Goal: Task Accomplishment & Management: Manage account settings

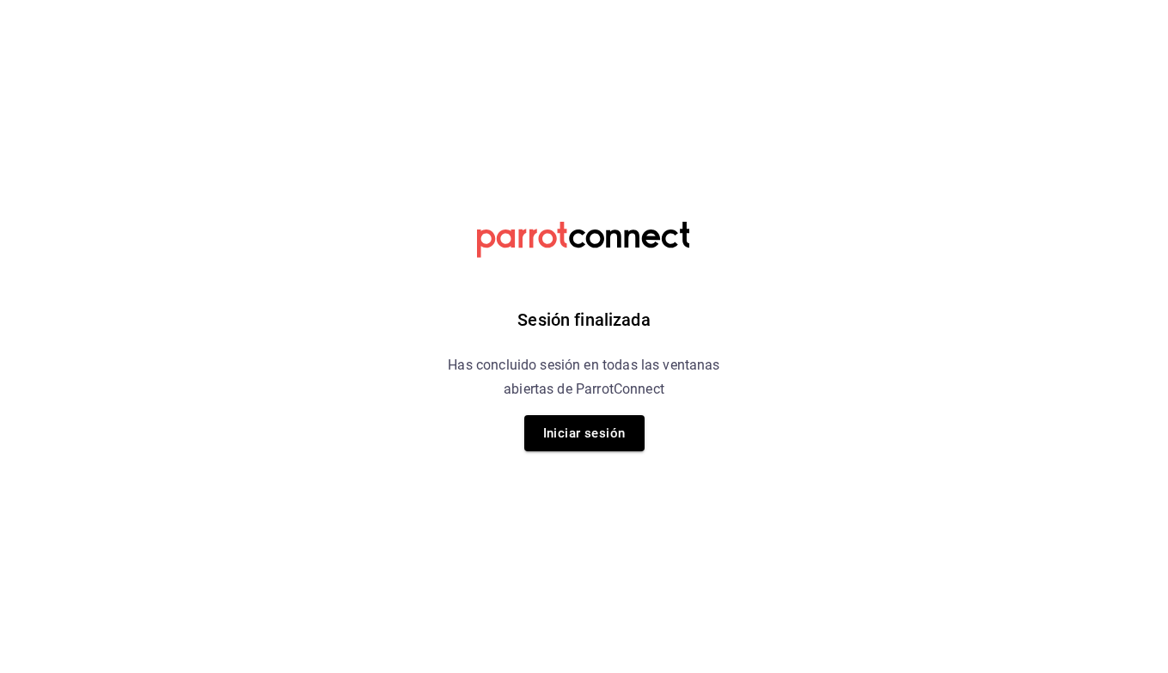
click at [573, 475] on div "Sesión finalizada Has concluido sesión en todas las ventanas abiertas de Parrot…" at bounding box center [584, 336] width 434 height 673
click at [572, 442] on button "Iniciar sesión" at bounding box center [584, 433] width 120 height 36
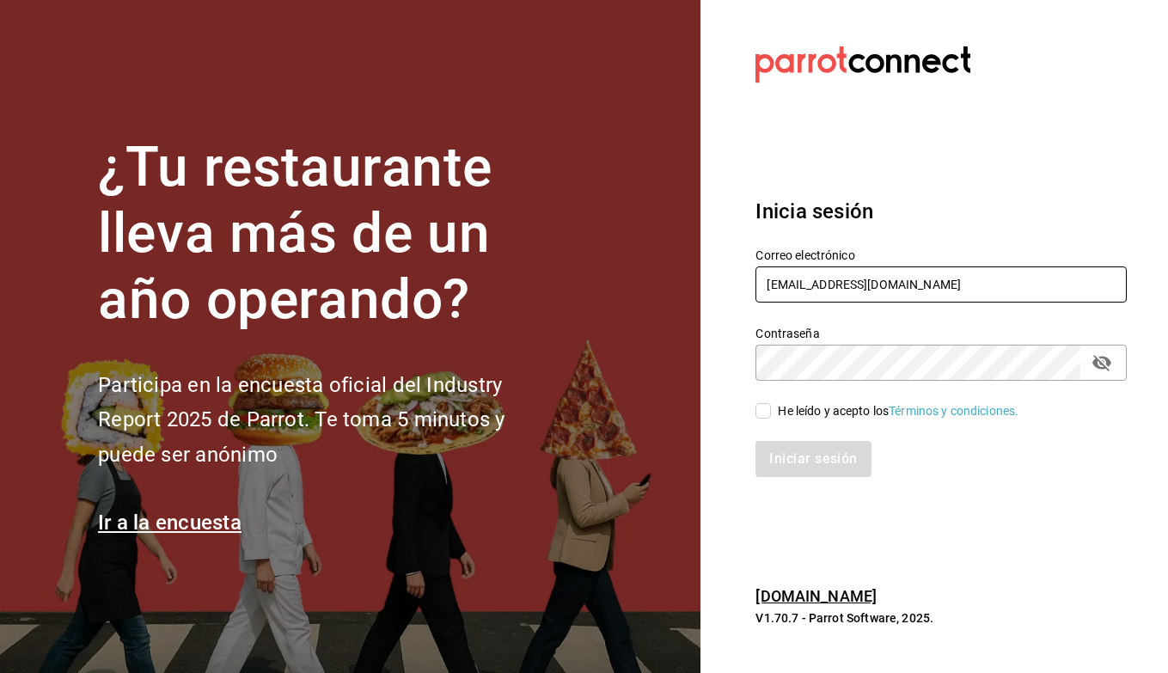
type input "berrinche155@gmail.com"
click at [762, 406] on input "He leído y acepto los Términos y condiciones." at bounding box center [763, 410] width 15 height 15
checkbox input "true"
click at [787, 439] on div "Iniciar sesión" at bounding box center [931, 448] width 392 height 57
click at [789, 457] on button "Iniciar sesión" at bounding box center [814, 459] width 117 height 36
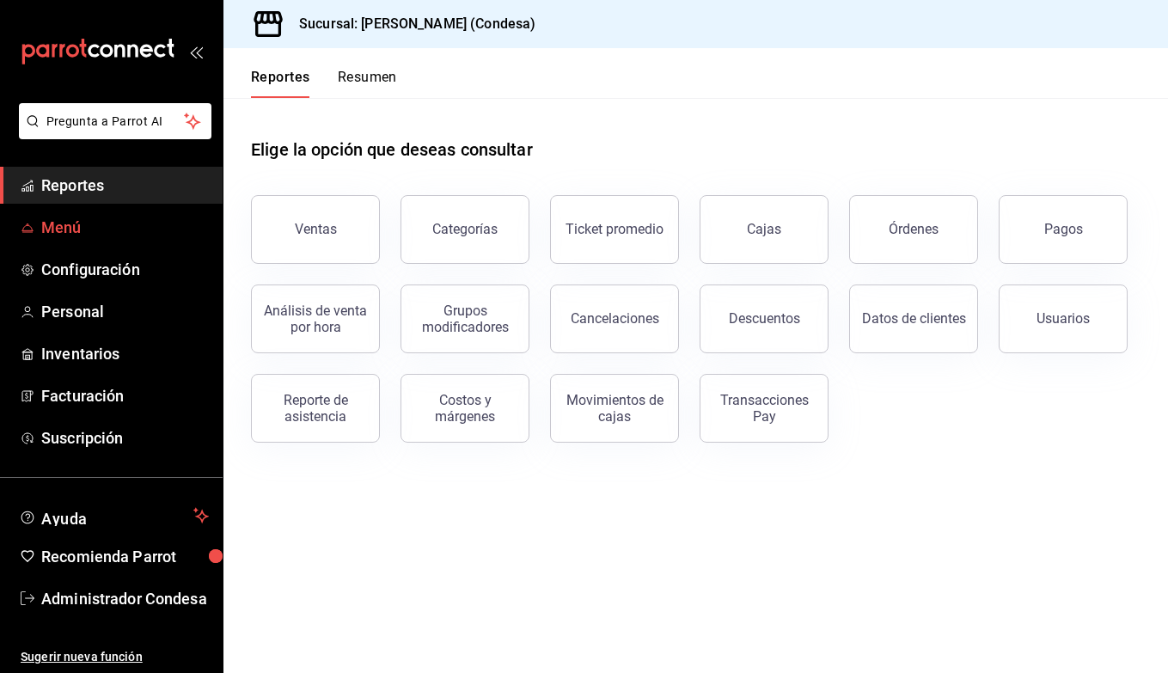
click at [73, 240] on link "Menú" at bounding box center [111, 227] width 223 height 37
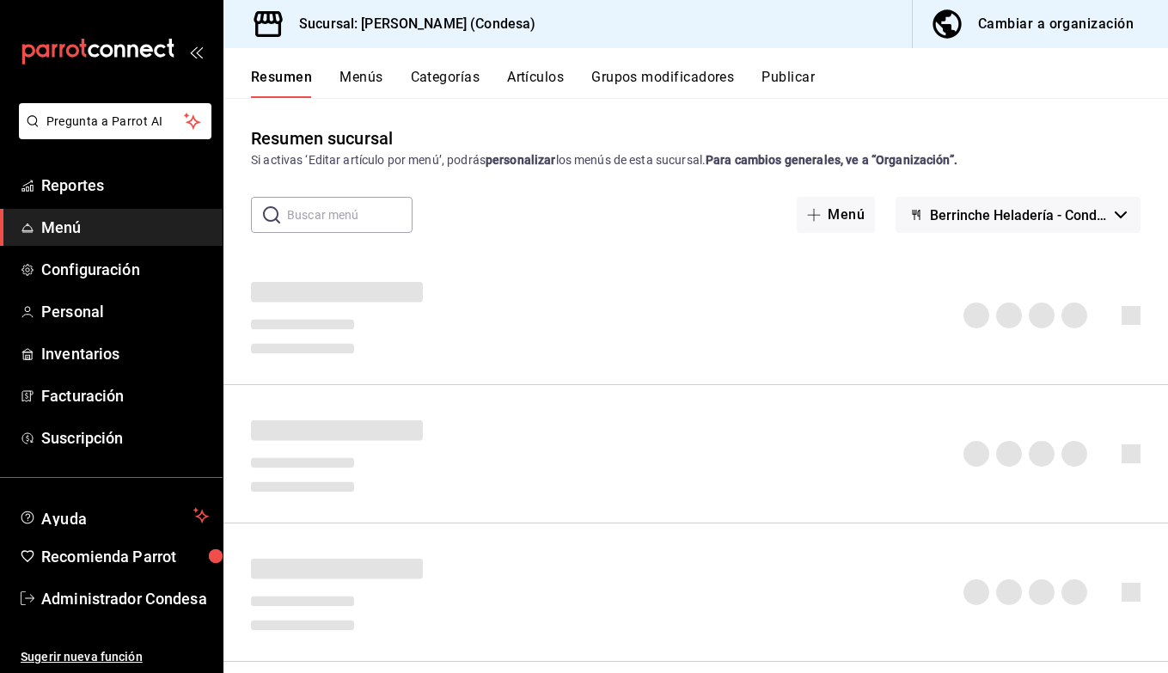
click at [1000, 22] on div "Cambiar a organización" at bounding box center [1056, 24] width 156 height 24
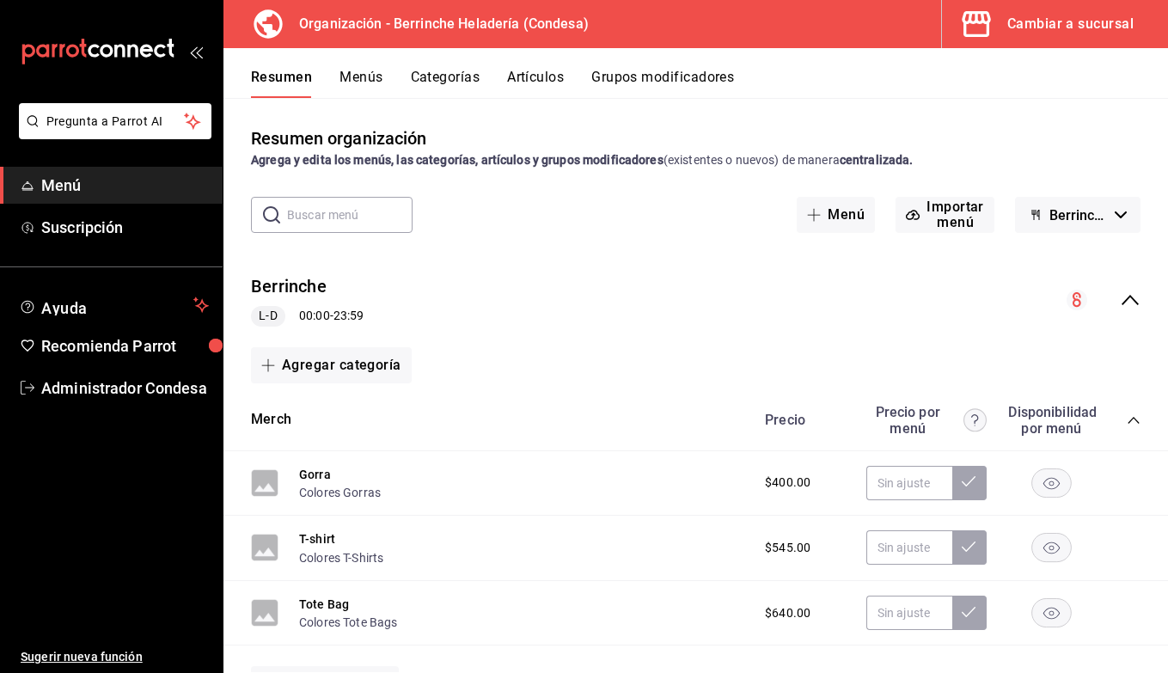
click at [622, 89] on button "Grupos modificadores" at bounding box center [662, 83] width 143 height 29
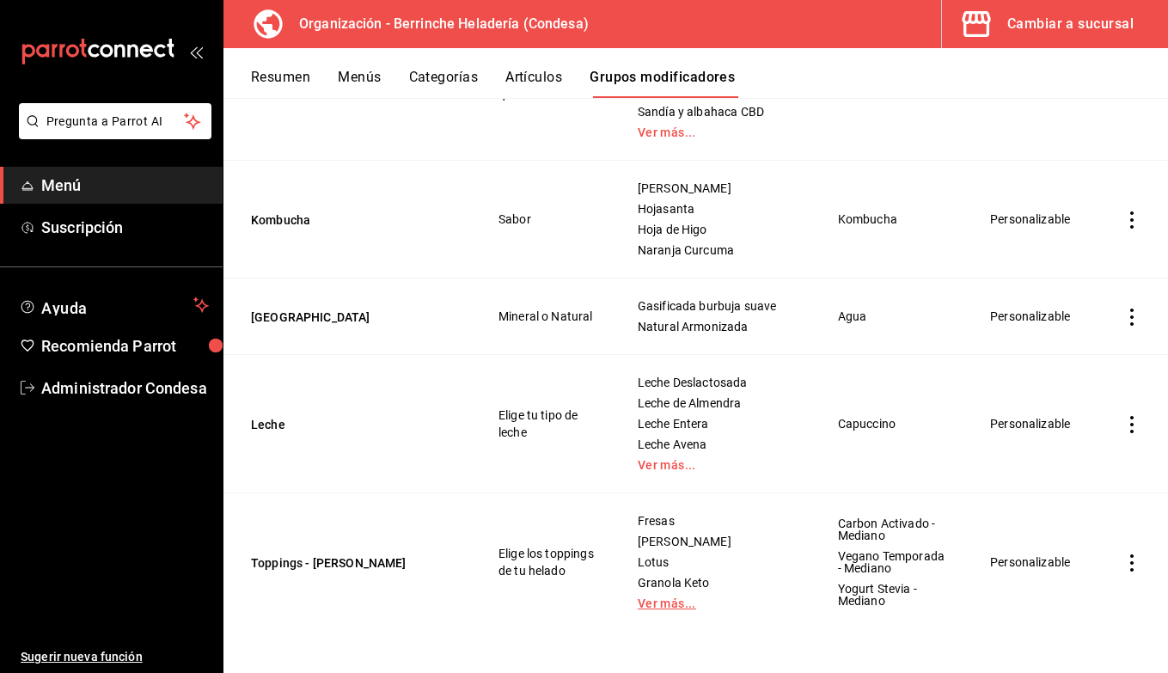
click at [686, 601] on link "Ver más..." at bounding box center [716, 603] width 157 height 12
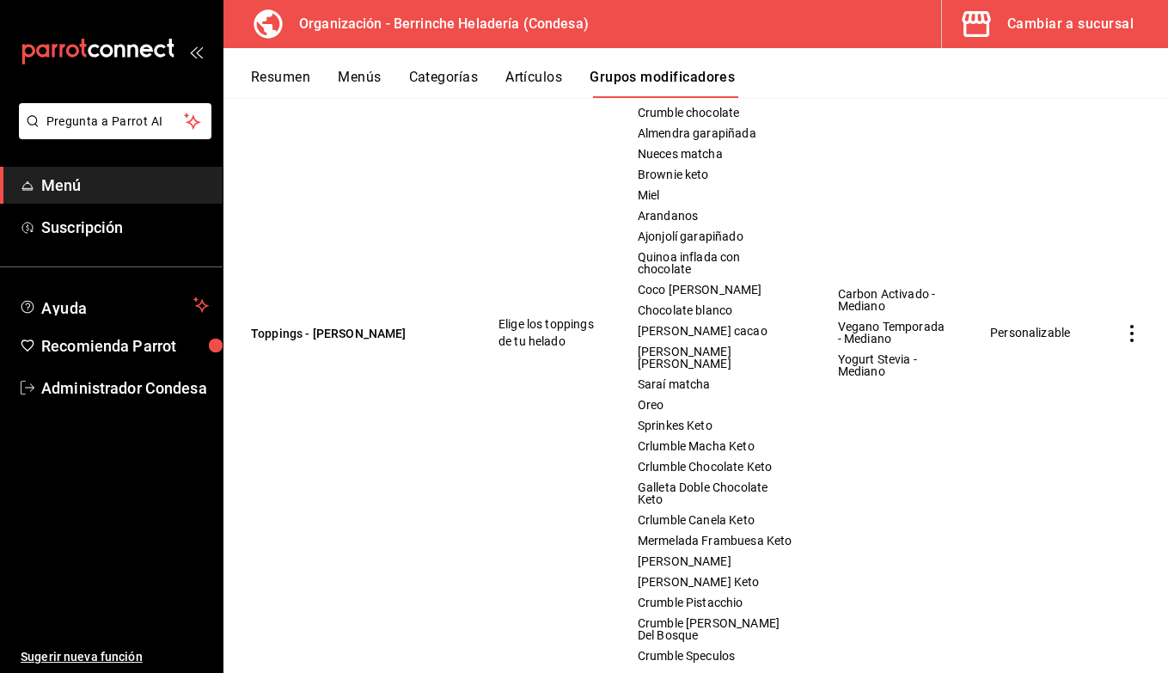
scroll to position [1510, 0]
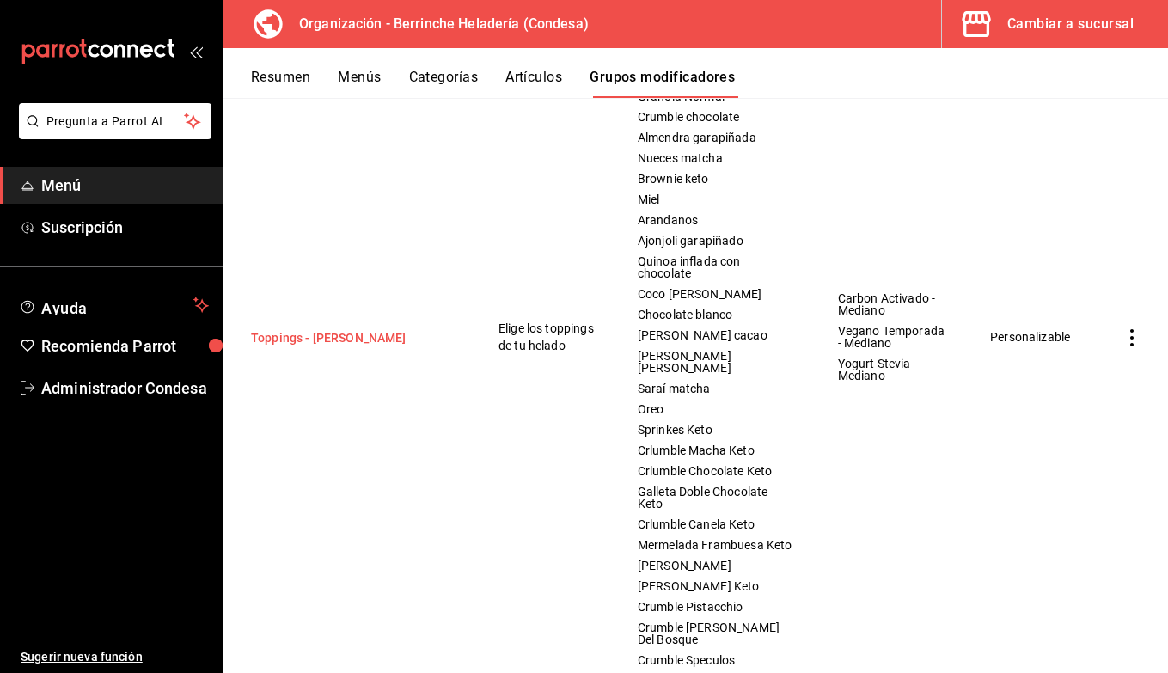
click at [303, 346] on button "Toppings - [PERSON_NAME]" at bounding box center [354, 337] width 206 height 17
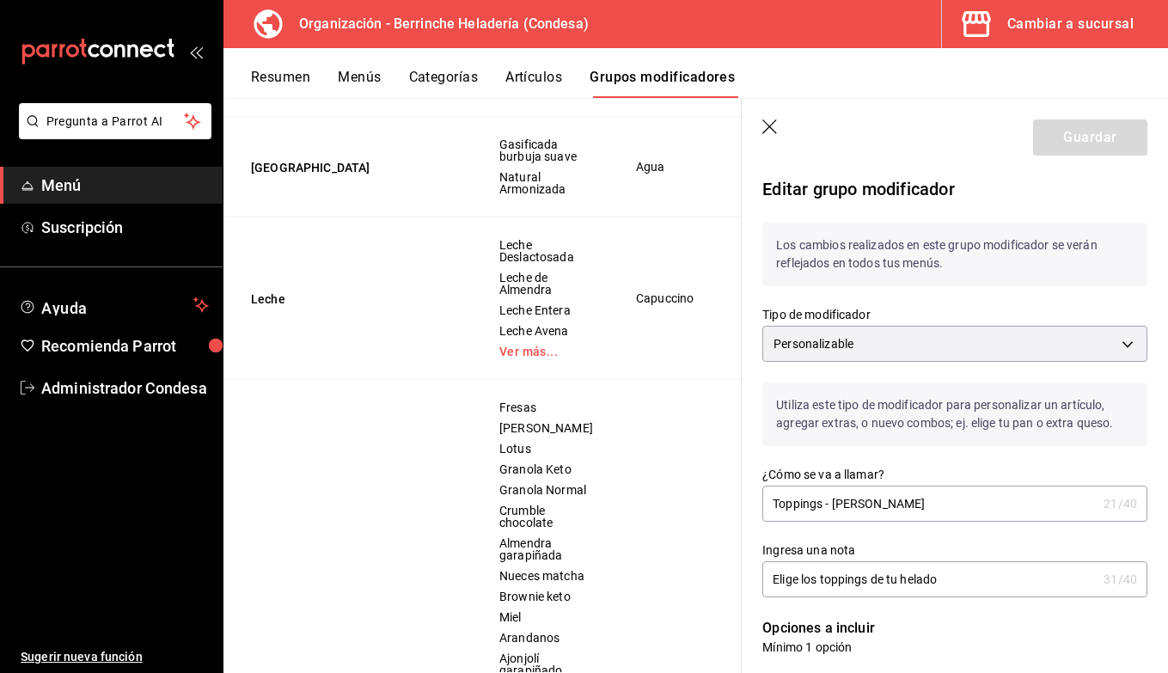
scroll to position [-2, 0]
click at [769, 130] on icon "button" at bounding box center [770, 127] width 17 height 17
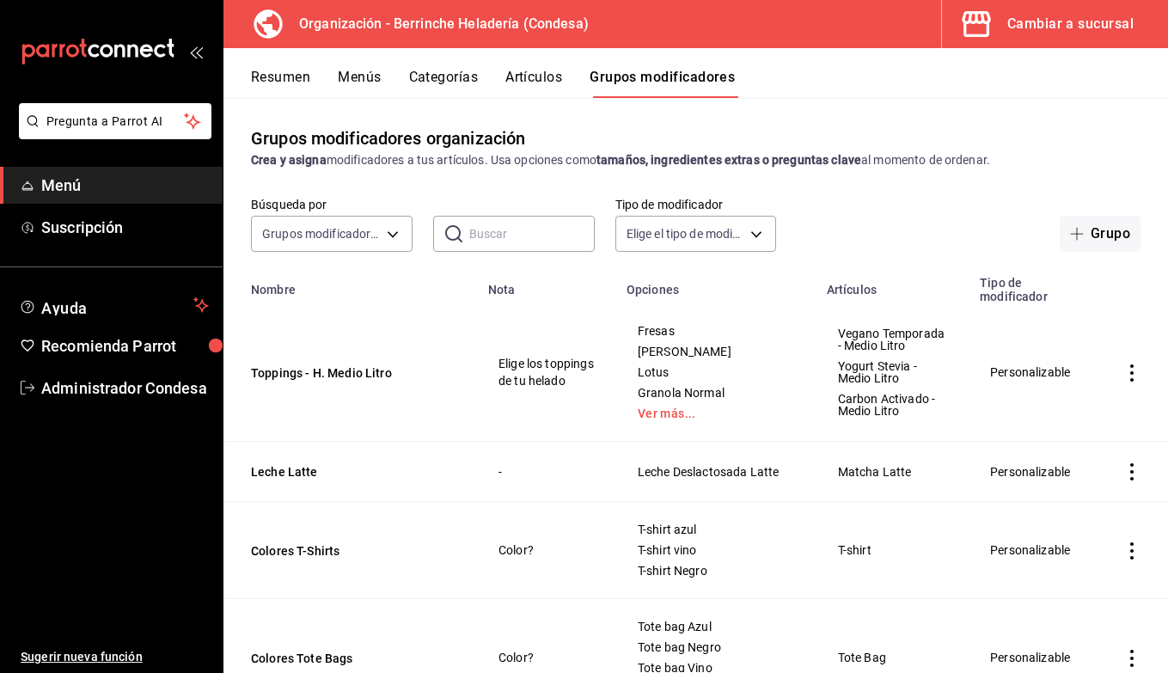
click at [1032, 23] on div "Cambiar a sucursal" at bounding box center [1070, 24] width 126 height 24
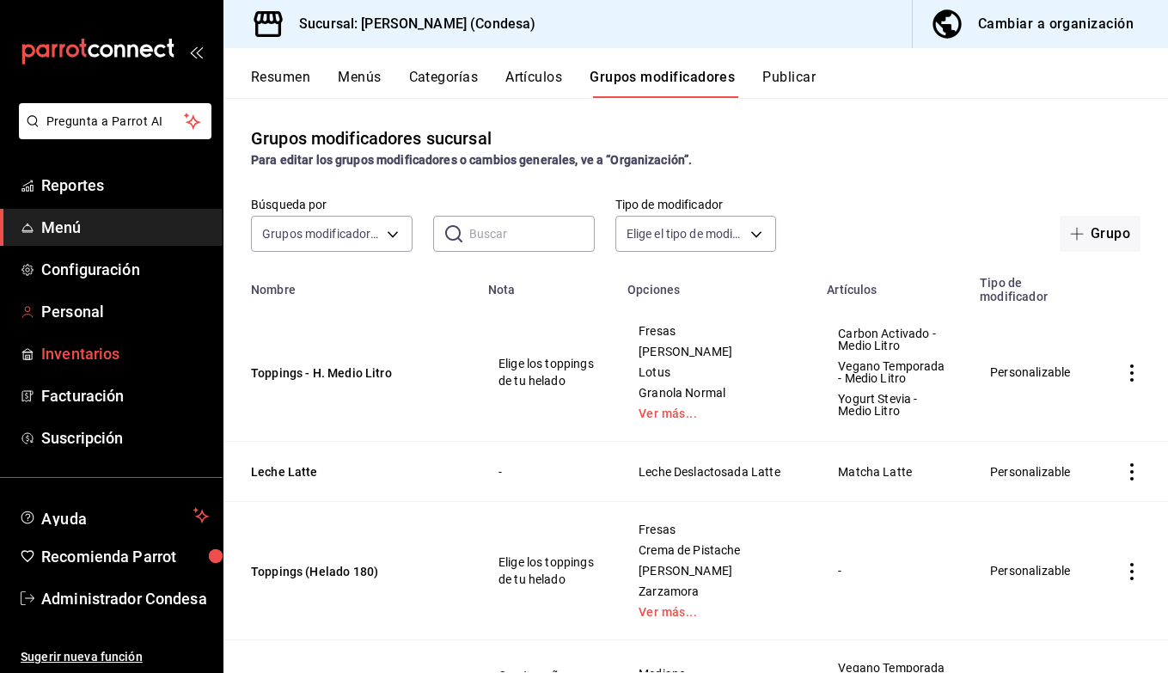
click at [75, 342] on span "Inventarios" at bounding box center [125, 353] width 168 height 23
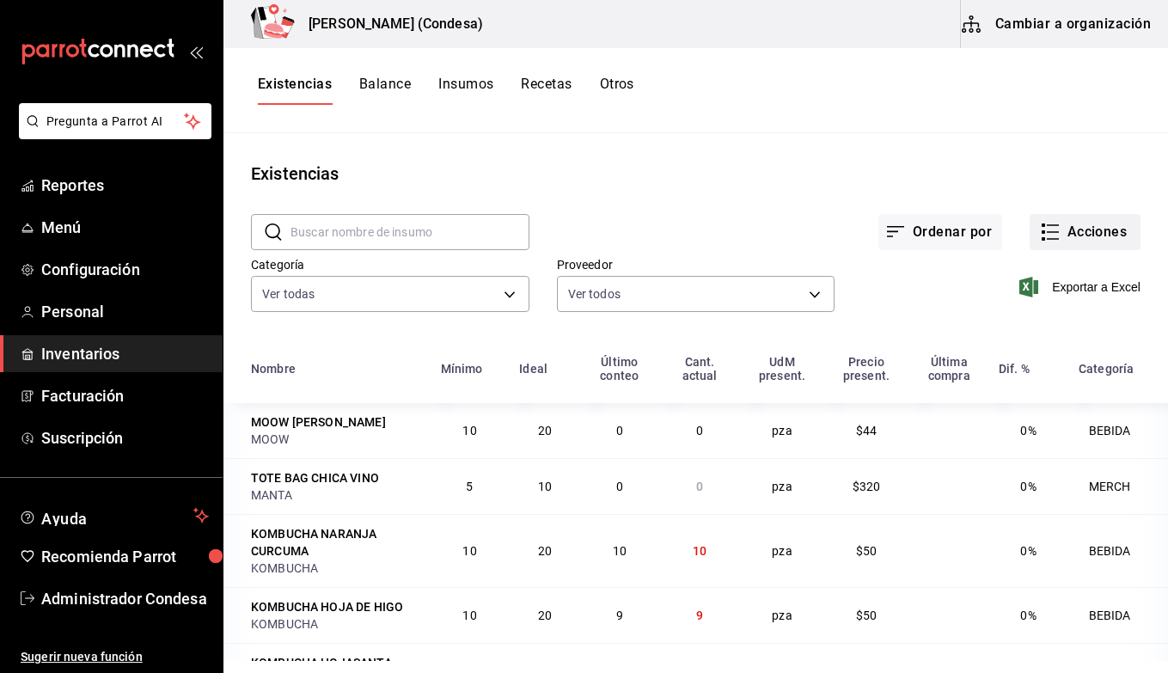
click at [1050, 224] on icon "button" at bounding box center [1050, 232] width 21 height 21
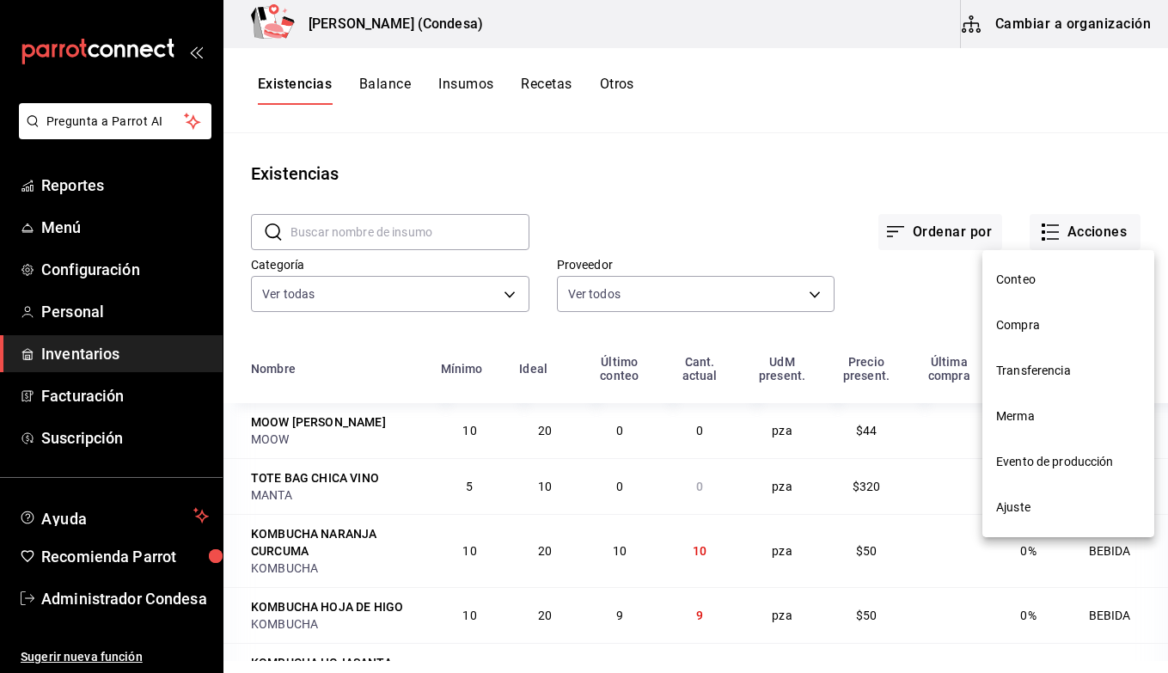
click at [1036, 320] on span "Compra" at bounding box center [1068, 325] width 144 height 18
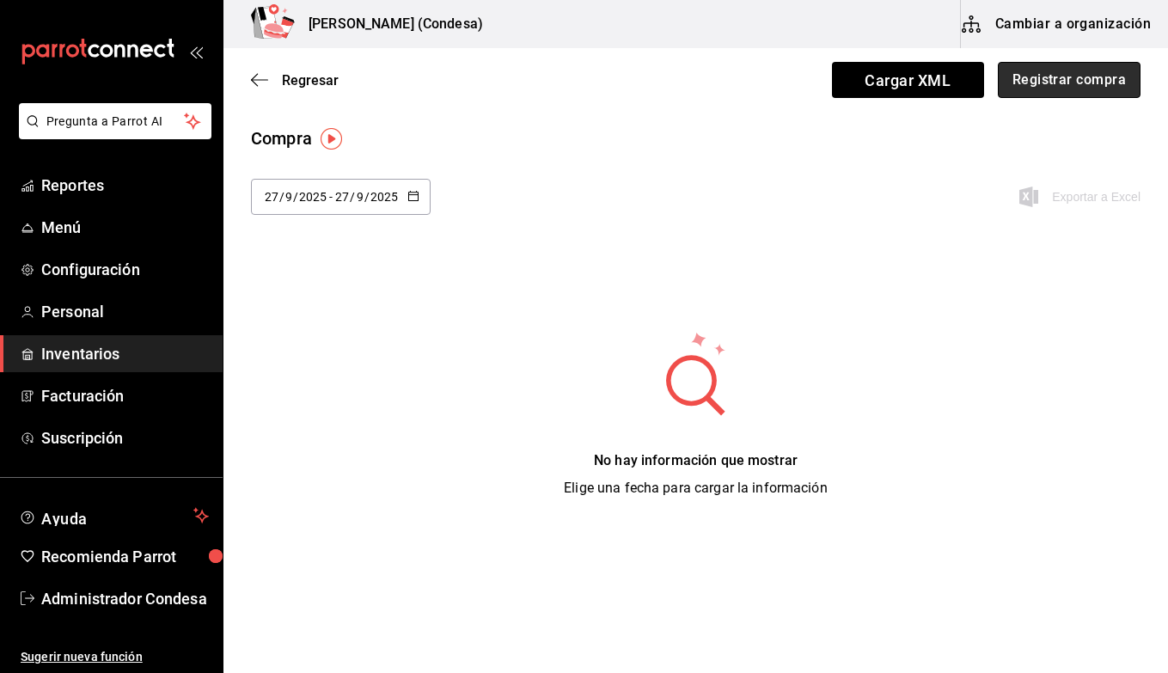
click at [1041, 77] on button "Registrar compra" at bounding box center [1069, 80] width 143 height 36
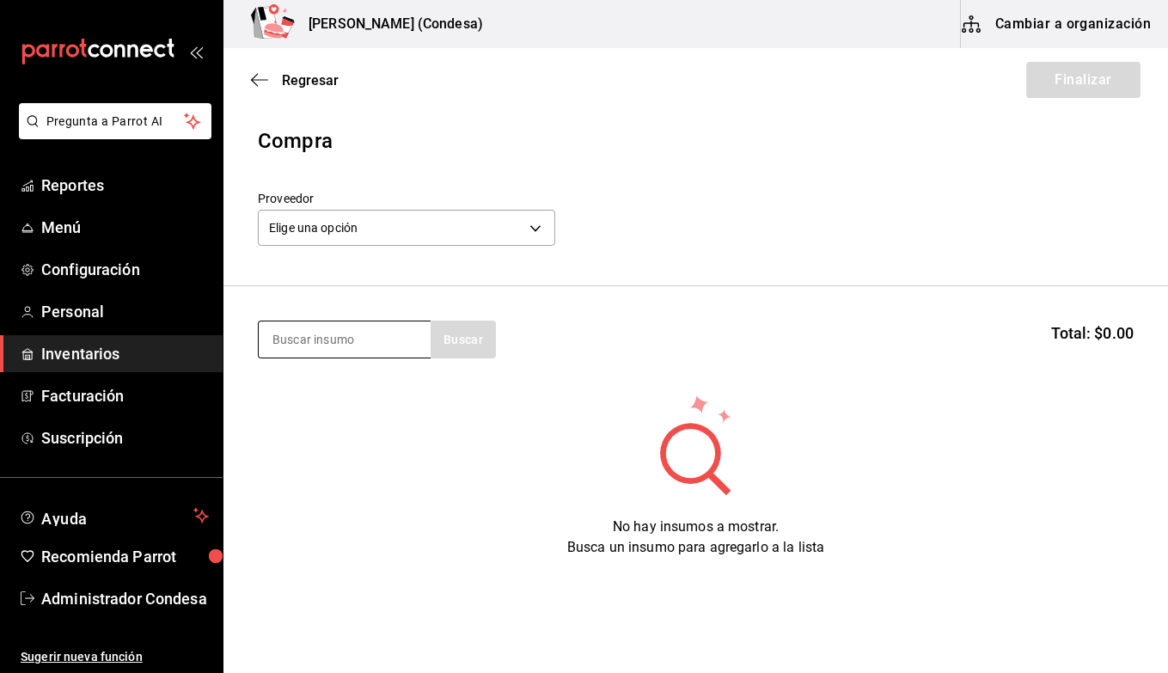
click at [307, 349] on input at bounding box center [345, 340] width 172 height 36
type input "leche"
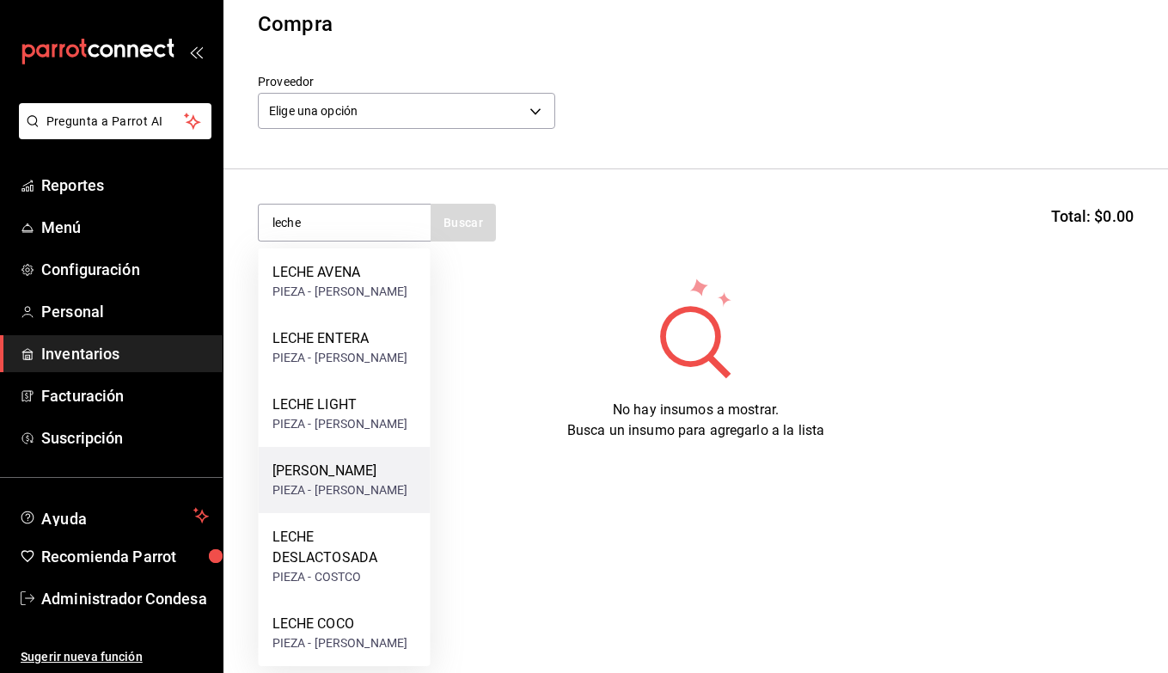
scroll to position [207, 0]
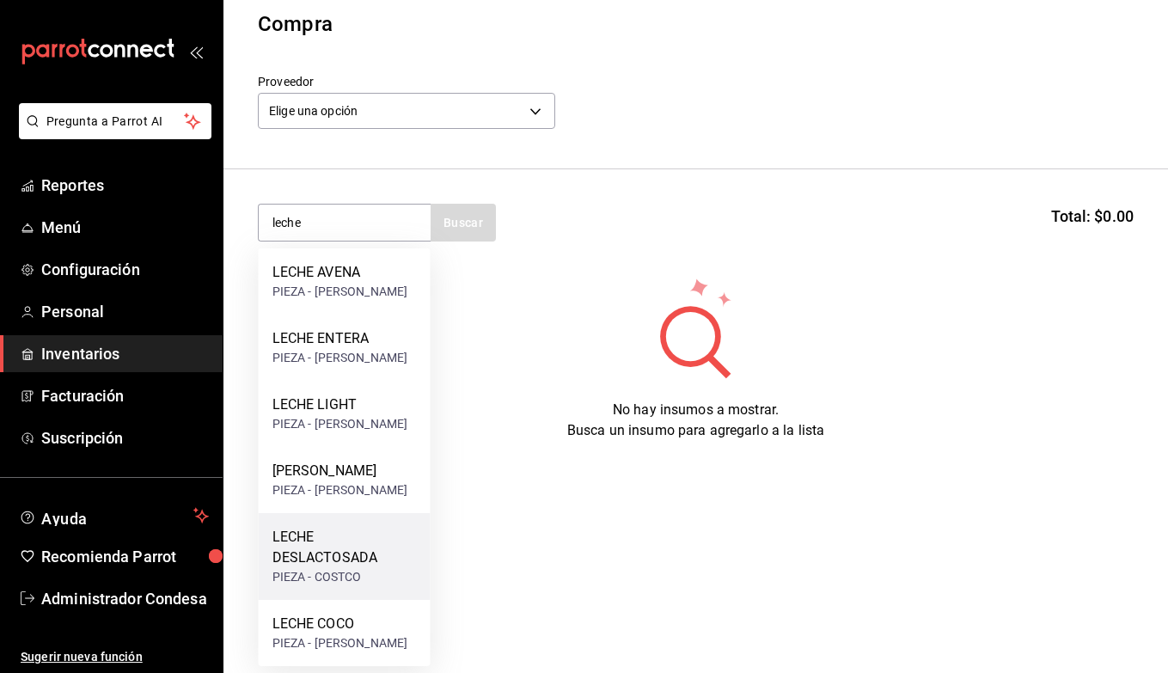
click at [333, 537] on div "LECHE DESLACTOSADA" at bounding box center [345, 547] width 144 height 41
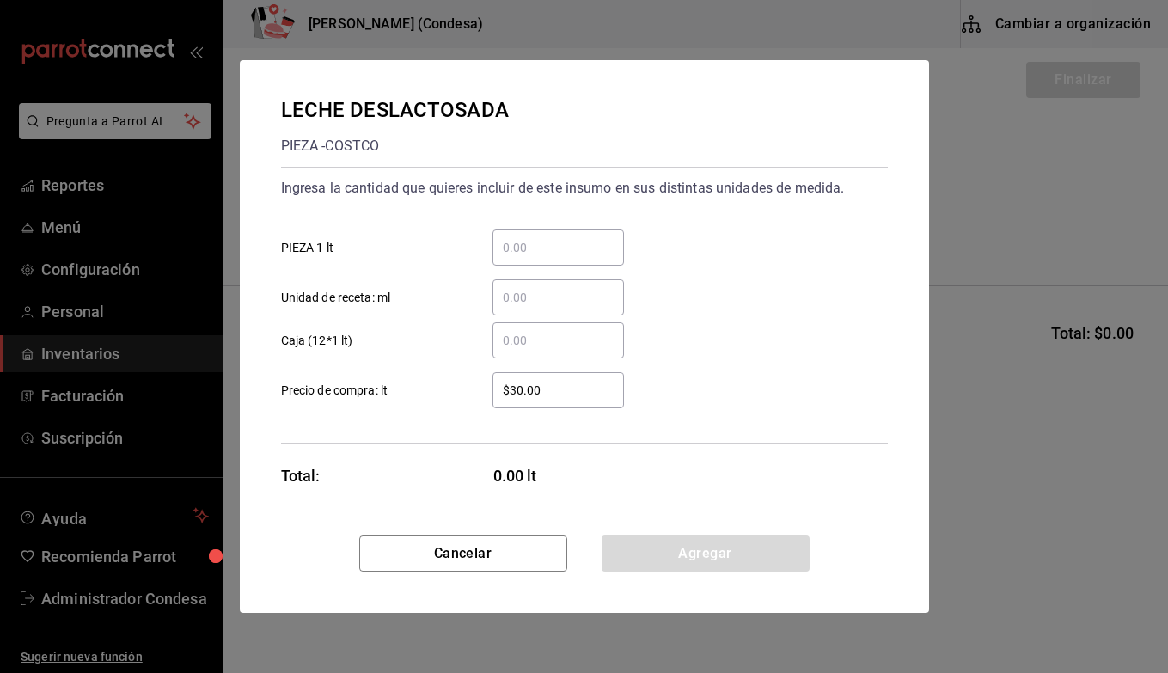
click at [538, 246] on input "​ PIEZA 1 lt" at bounding box center [559, 247] width 132 height 21
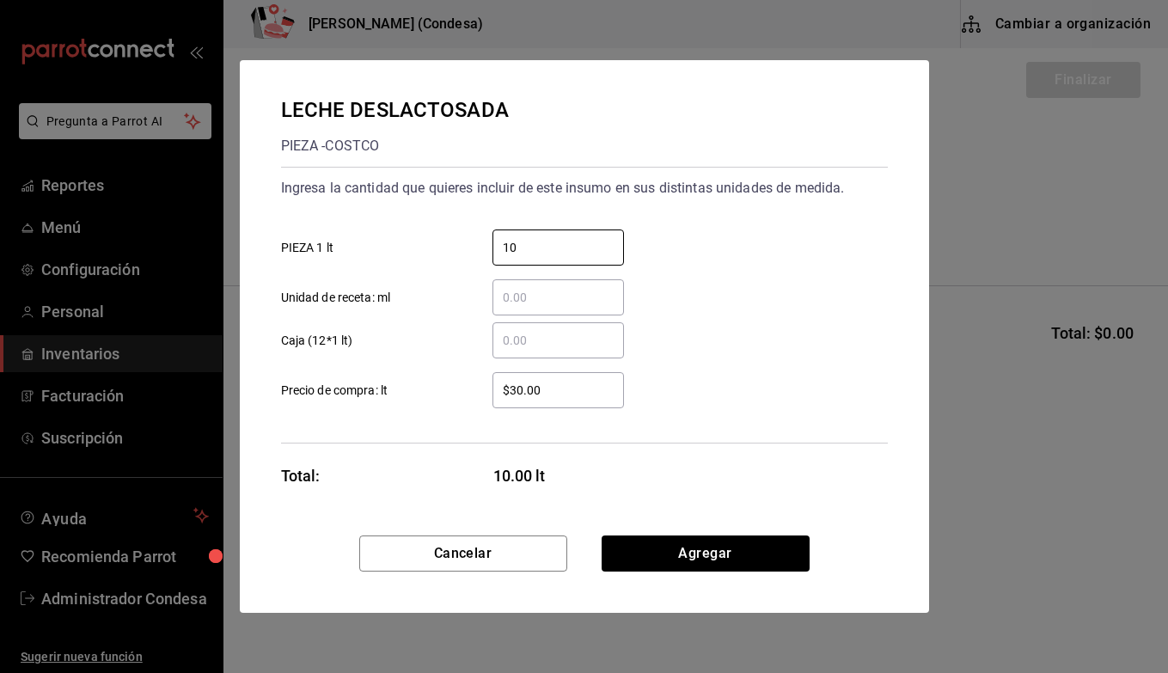
type input "1"
click at [535, 341] on input "​ Caja (12*1 lt)" at bounding box center [559, 340] width 132 height 21
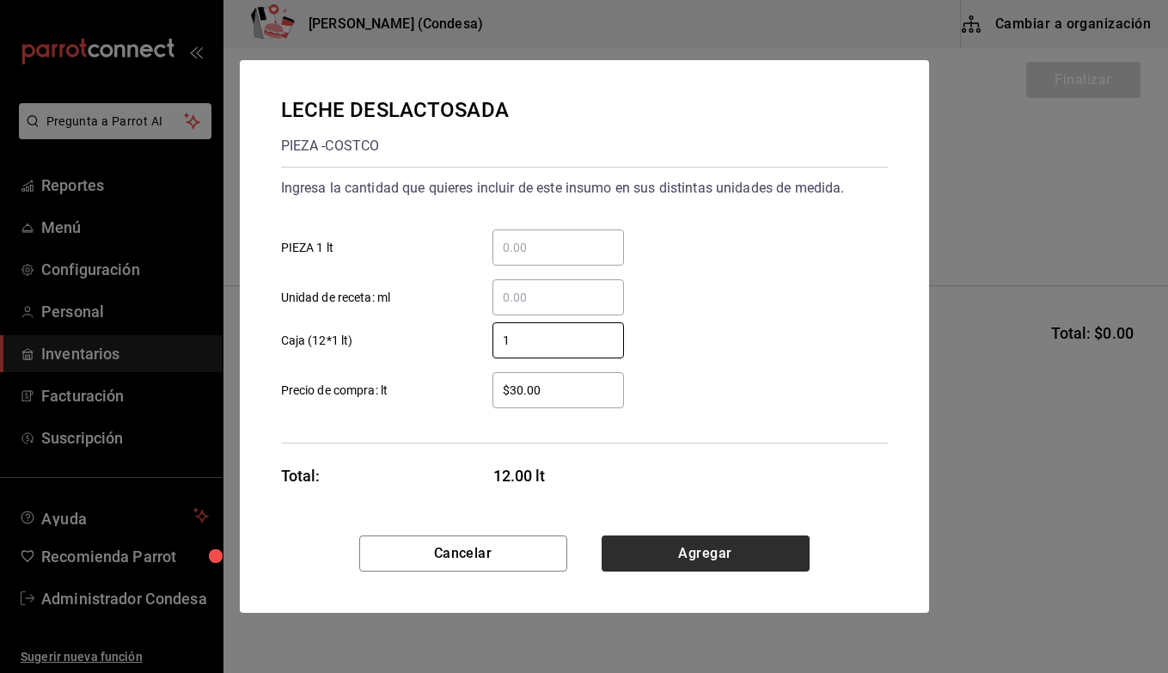
type input "1"
click at [717, 551] on button "Agregar" at bounding box center [706, 554] width 208 height 36
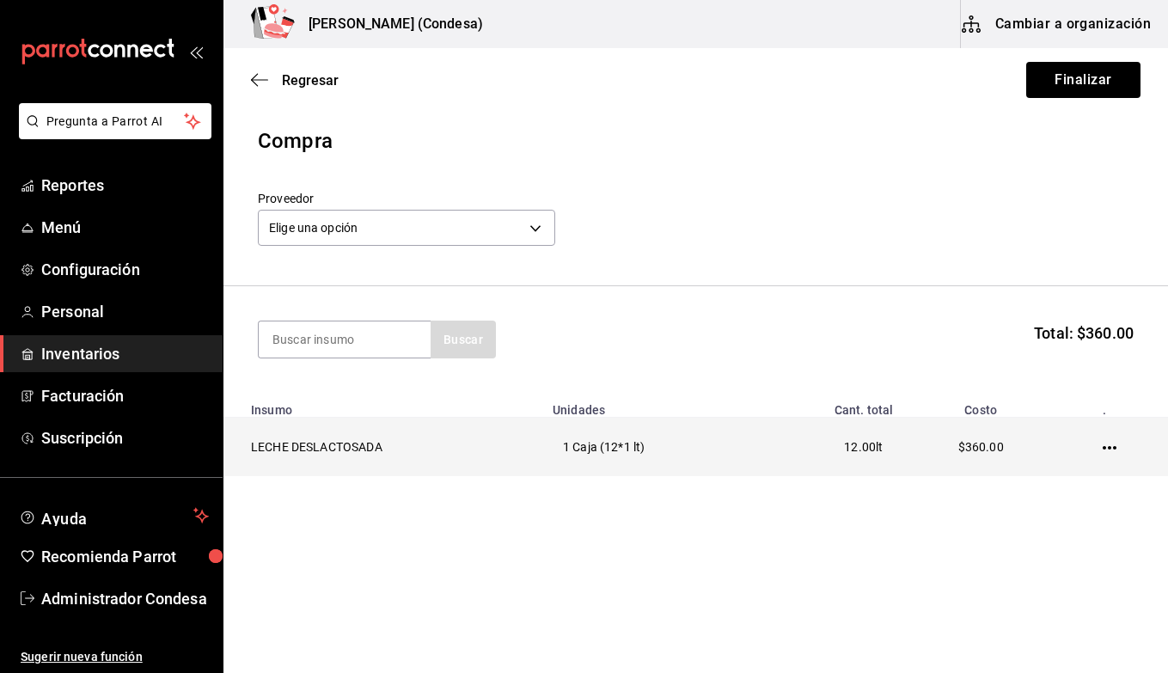
click at [1122, 447] on td at bounding box center [1113, 447] width 110 height 59
click at [1099, 446] on td at bounding box center [1113, 447] width 110 height 59
click at [1113, 445] on icon "button" at bounding box center [1110, 448] width 14 height 14
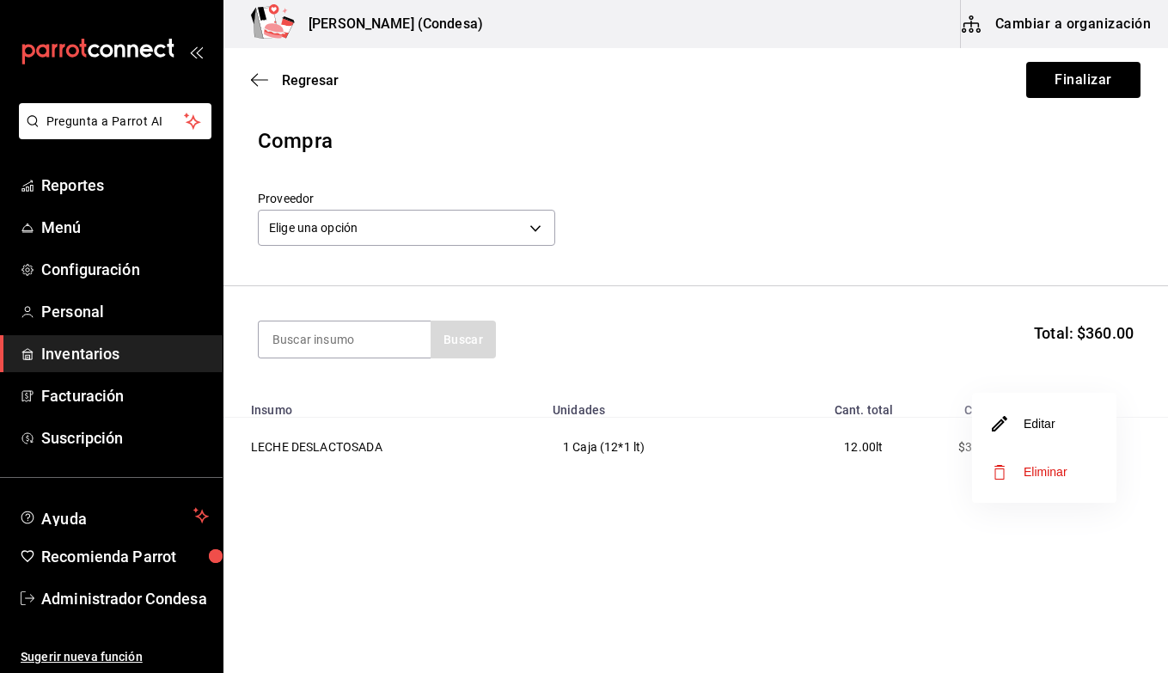
click at [1067, 463] on span "Eliminar" at bounding box center [1030, 472] width 75 height 21
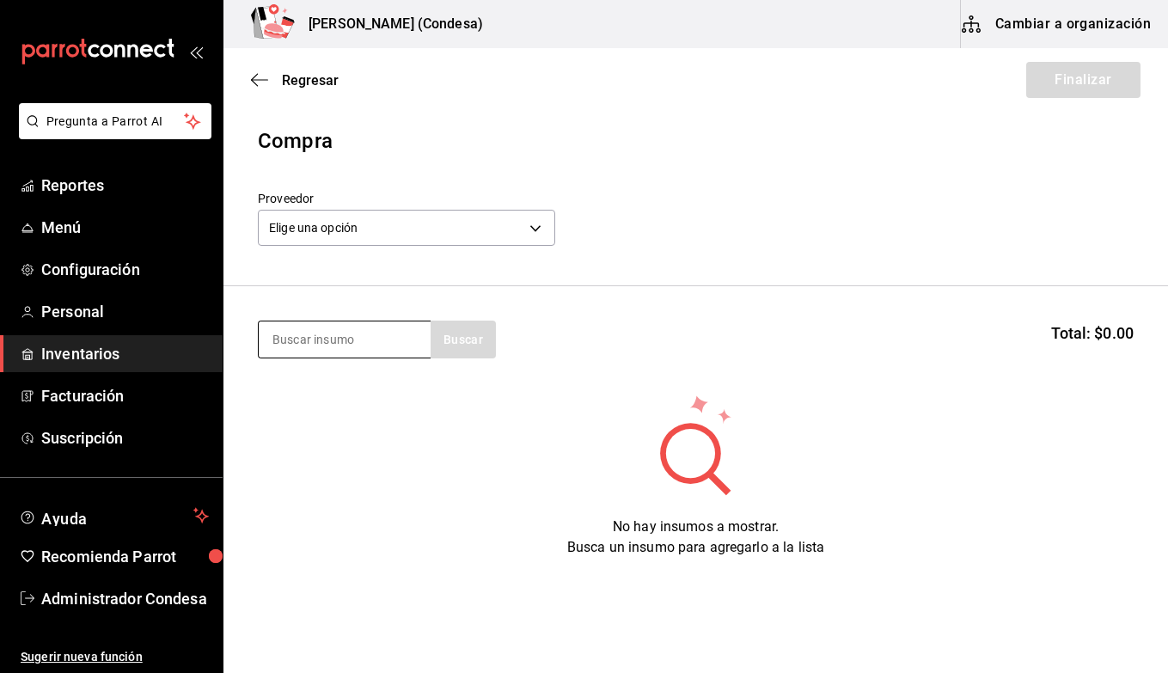
click at [332, 327] on input at bounding box center [345, 340] width 172 height 36
type input "leche"
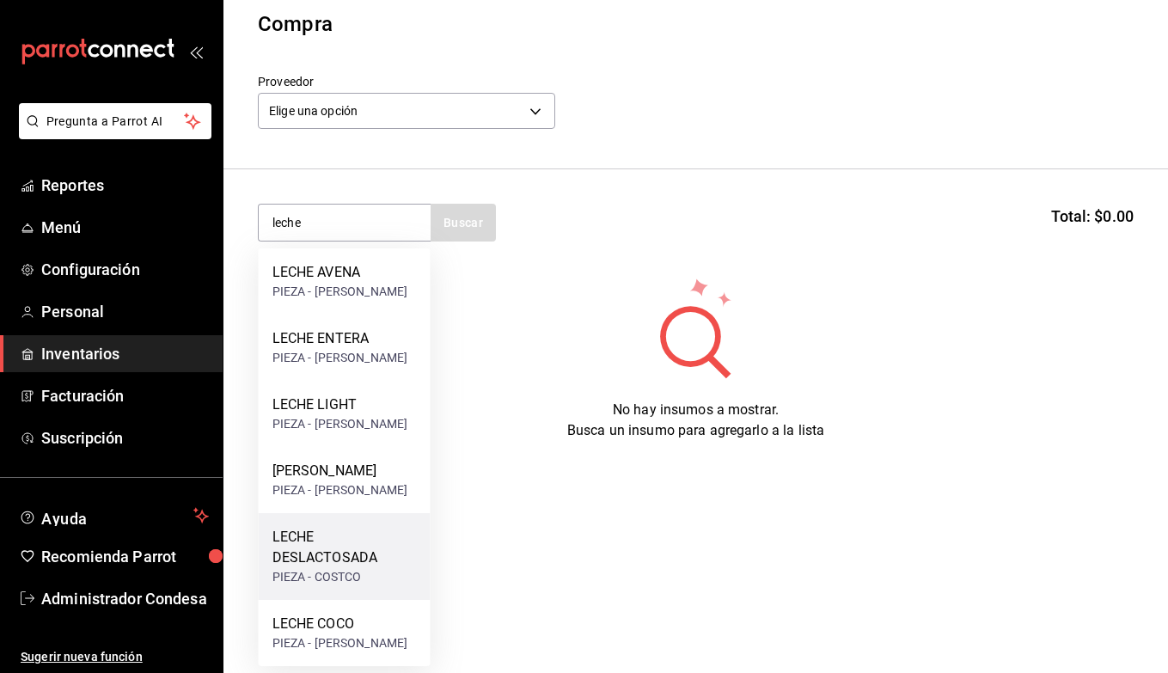
scroll to position [207, 0]
click at [315, 527] on div "LECHE DESLACTOSADA" at bounding box center [345, 547] width 144 height 41
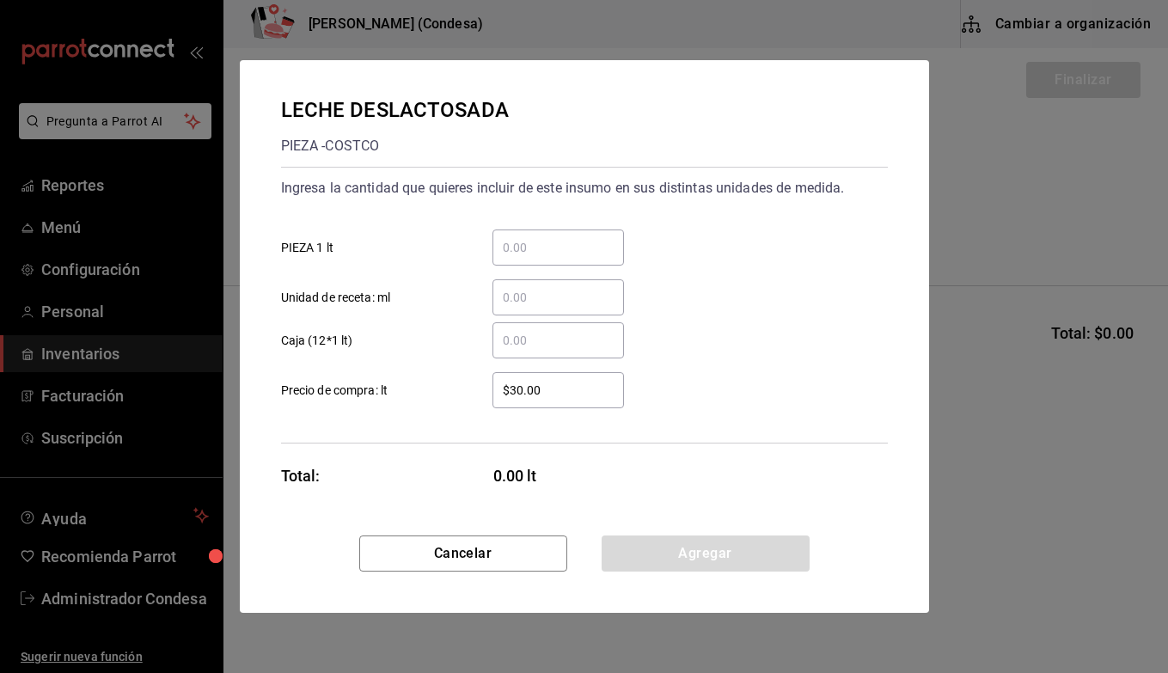
scroll to position [0, 0]
click at [547, 250] on input "​ PIEZA 1 lt" at bounding box center [559, 247] width 132 height 21
click at [543, 341] on input "​ Caja (12*1 lt)" at bounding box center [559, 340] width 132 height 21
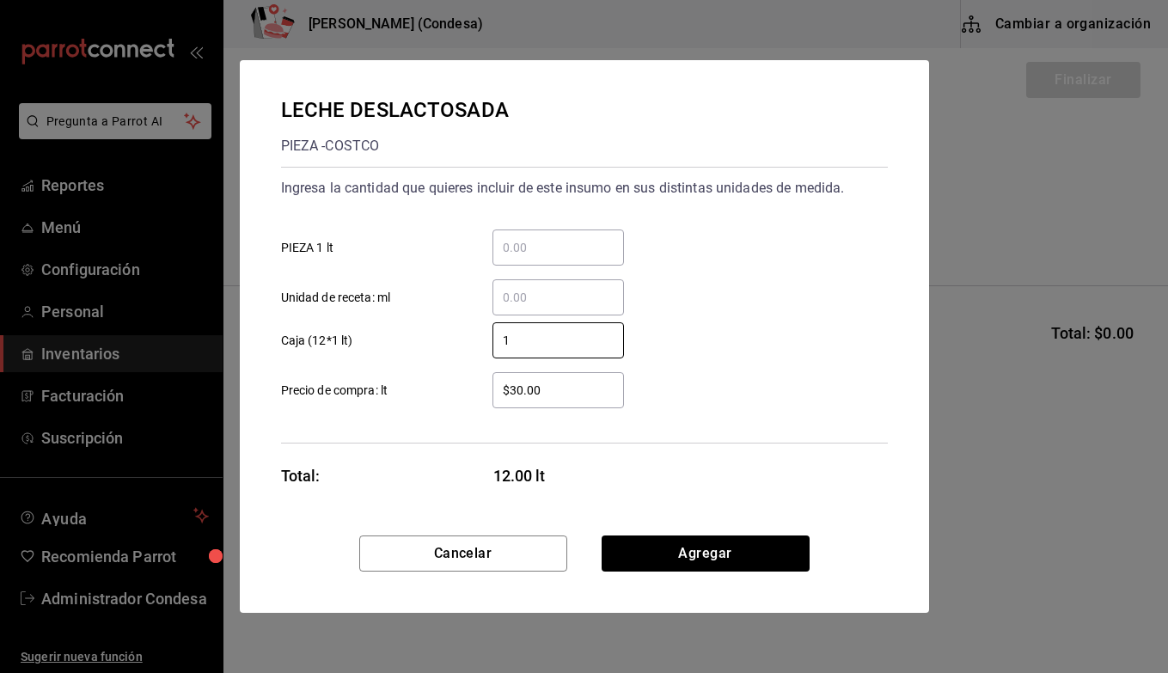
type input "1"
click at [719, 336] on div "1 ​ Caja (12*1 lt)" at bounding box center [577, 334] width 621 height 50
click at [542, 387] on input "$30.00" at bounding box center [559, 390] width 132 height 21
click at [522, 393] on input "$30.00" at bounding box center [559, 390] width 132 height 21
type input "$34.00"
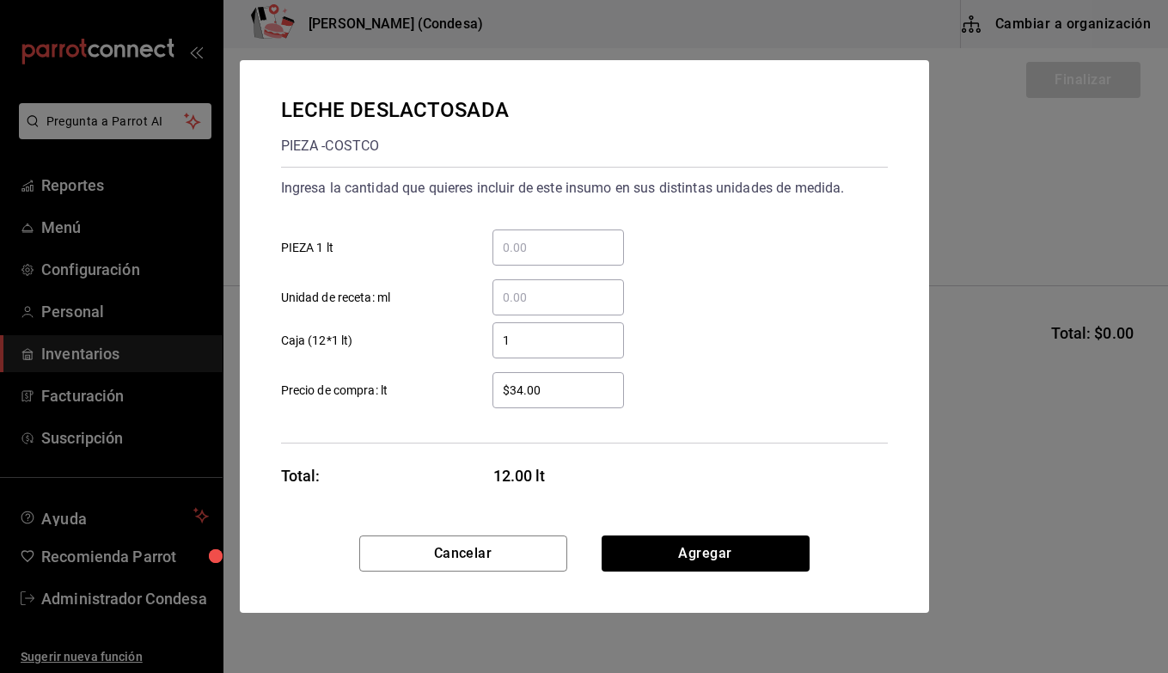
click at [701, 366] on div "$34.00 ​ Precio de compra: lt" at bounding box center [577, 383] width 621 height 50
click at [721, 552] on button "Agregar" at bounding box center [706, 554] width 208 height 36
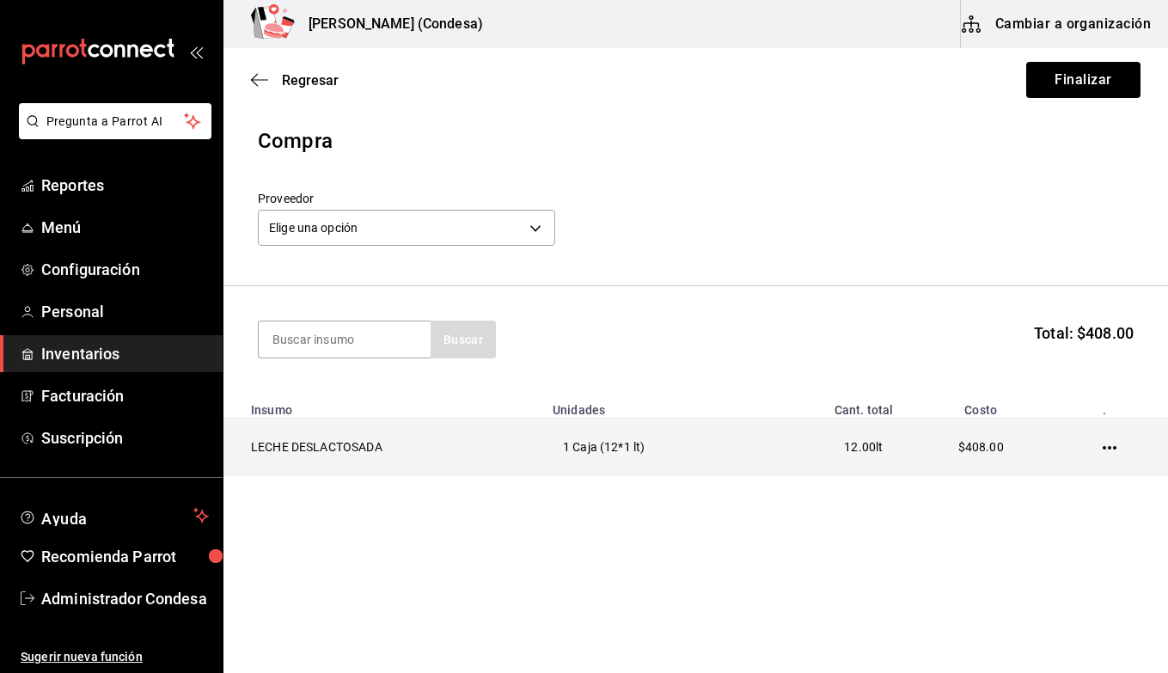
click at [339, 450] on td "LECHE DESLACTOSADA" at bounding box center [383, 447] width 319 height 59
click at [1108, 450] on icon "button" at bounding box center [1110, 448] width 14 height 14
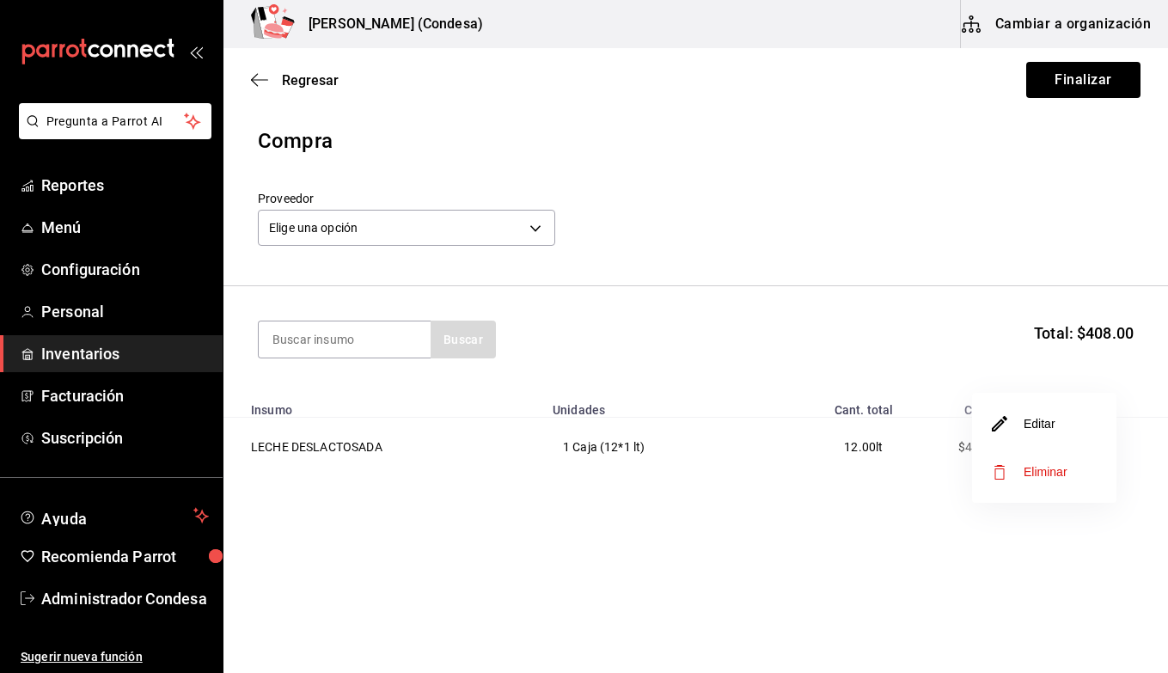
click at [1034, 465] on span "Eliminar" at bounding box center [1046, 472] width 44 height 14
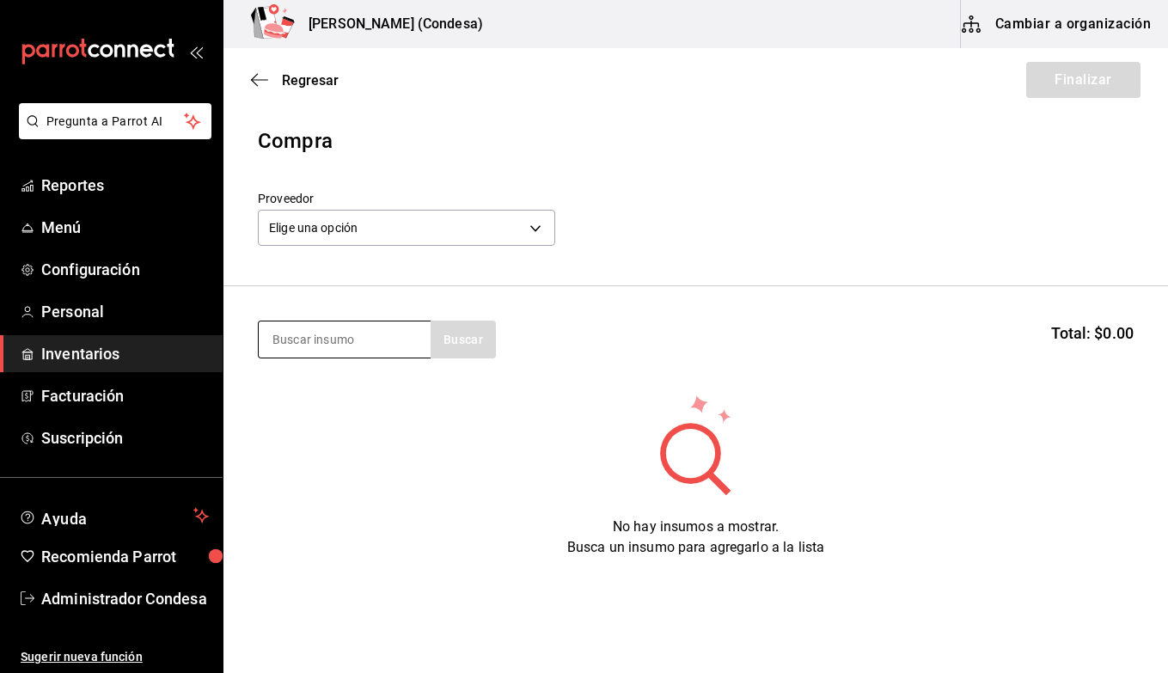
click at [349, 324] on input at bounding box center [345, 340] width 172 height 36
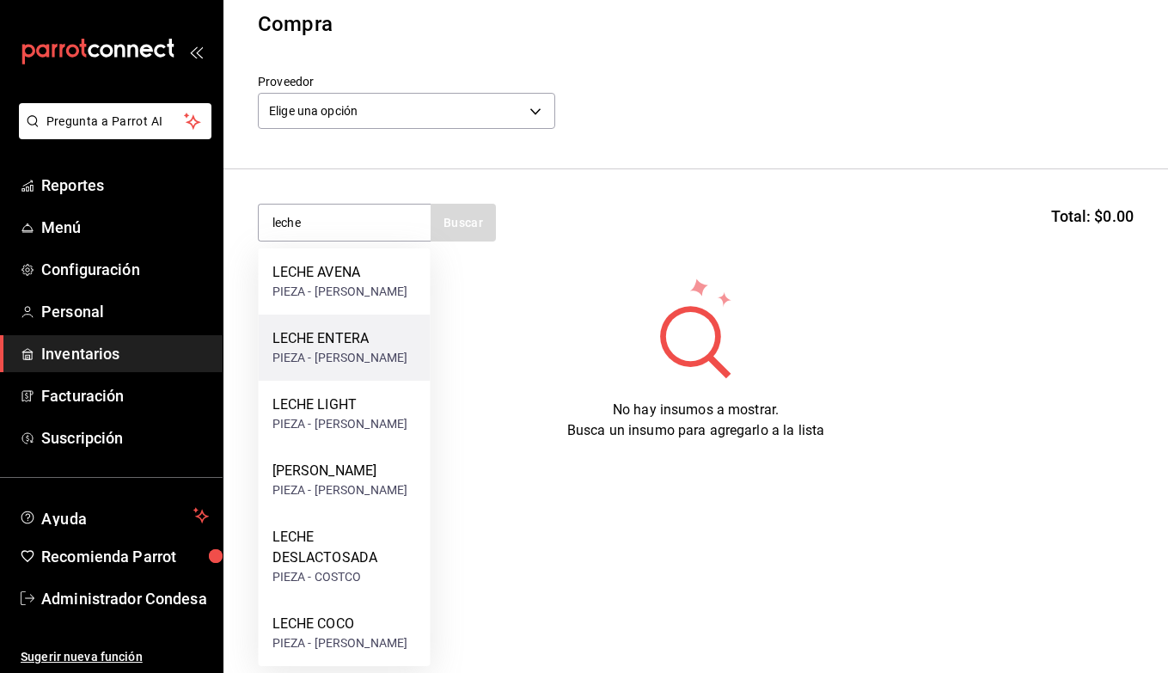
scroll to position [146, 0]
type input "leche"
click at [548, 459] on html "Pregunta a Parrot AI Reportes Menú Configuración Personal Inventarios Facturaci…" at bounding box center [584, 171] width 1168 height 576
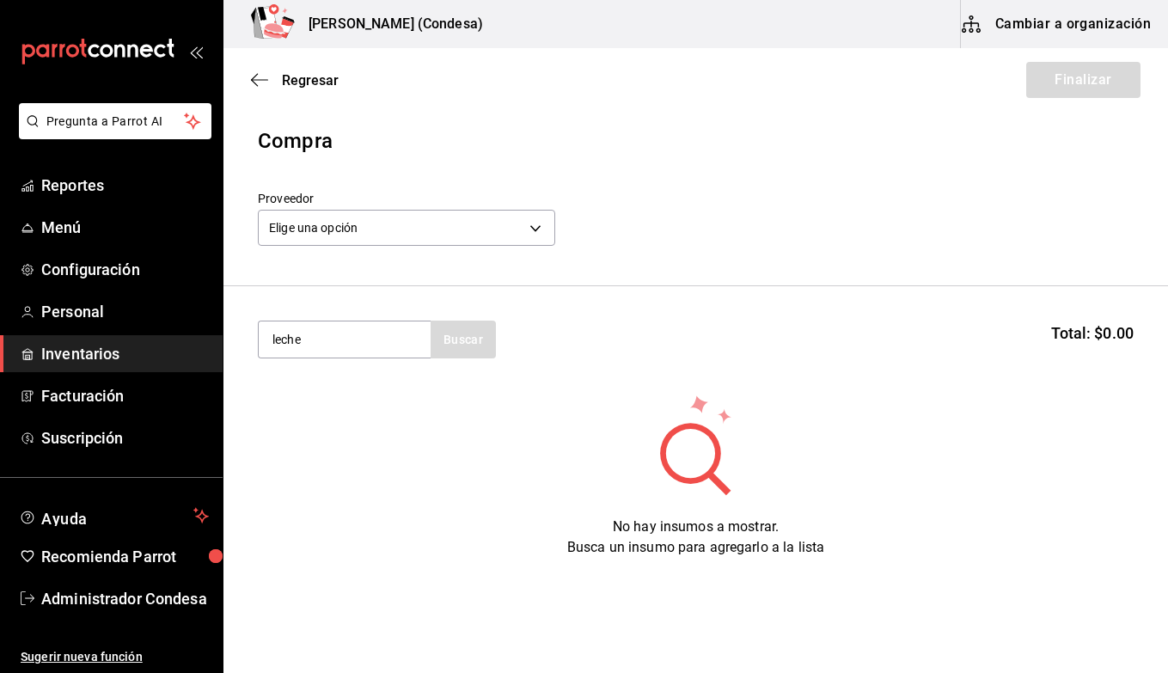
scroll to position [0, 0]
click at [307, 77] on span "Regresar" at bounding box center [310, 80] width 57 height 16
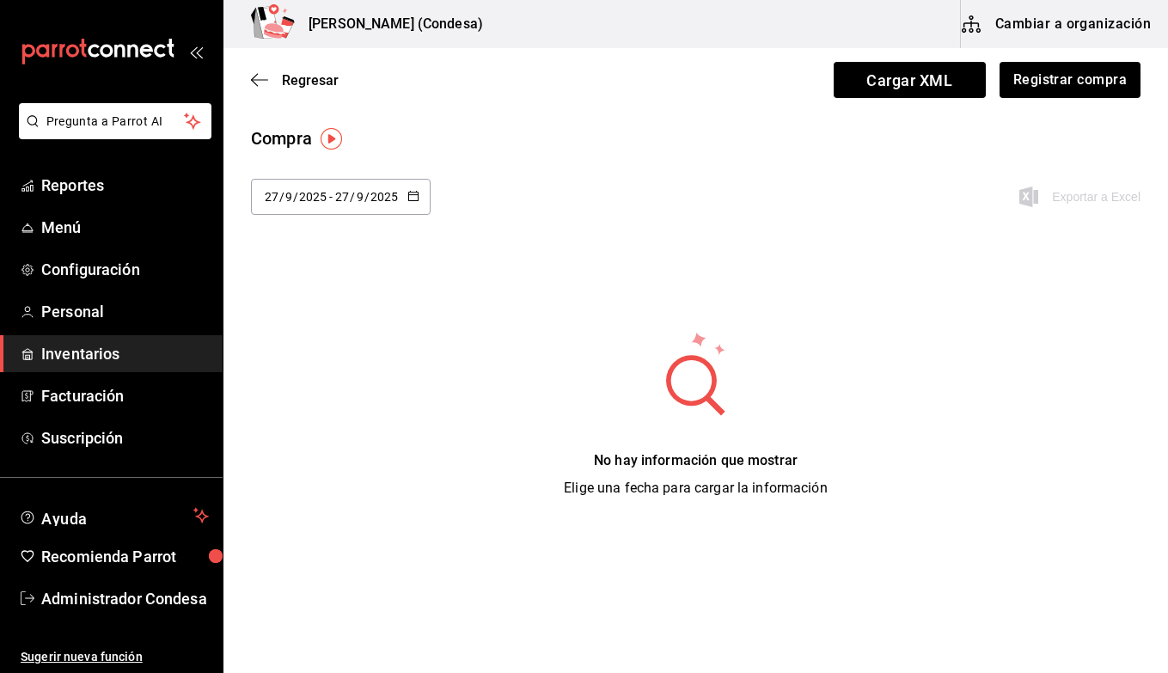
click at [91, 346] on span "Inventarios" at bounding box center [125, 353] width 168 height 23
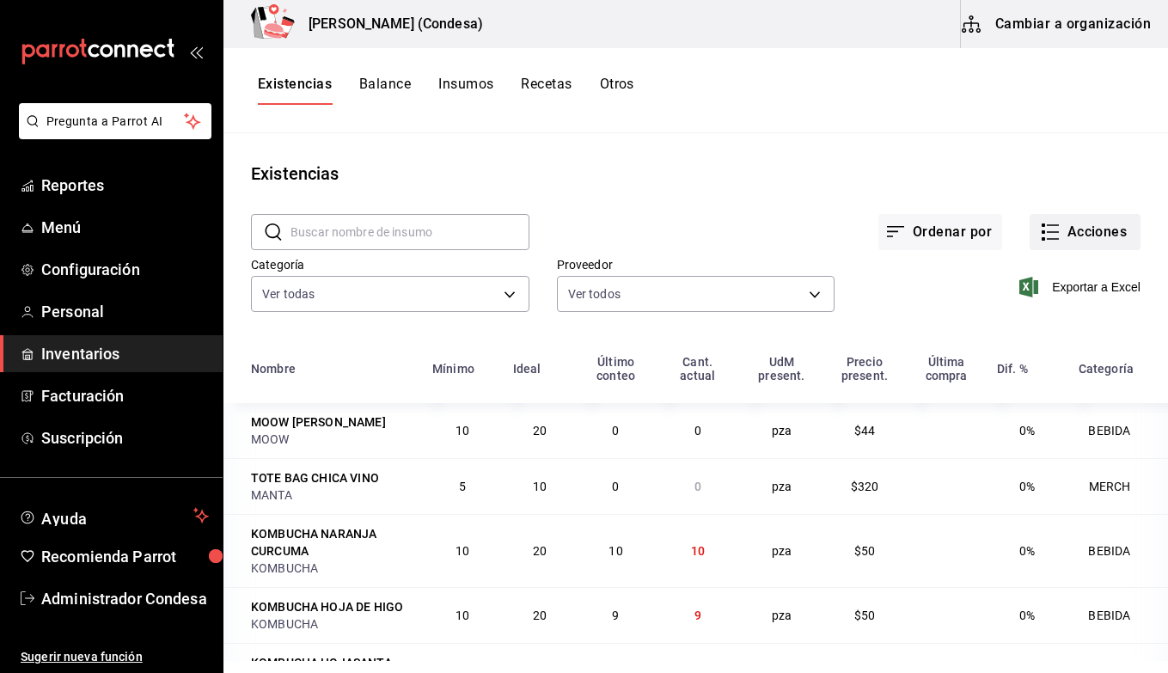
click at [1052, 233] on icon "button" at bounding box center [1050, 232] width 21 height 21
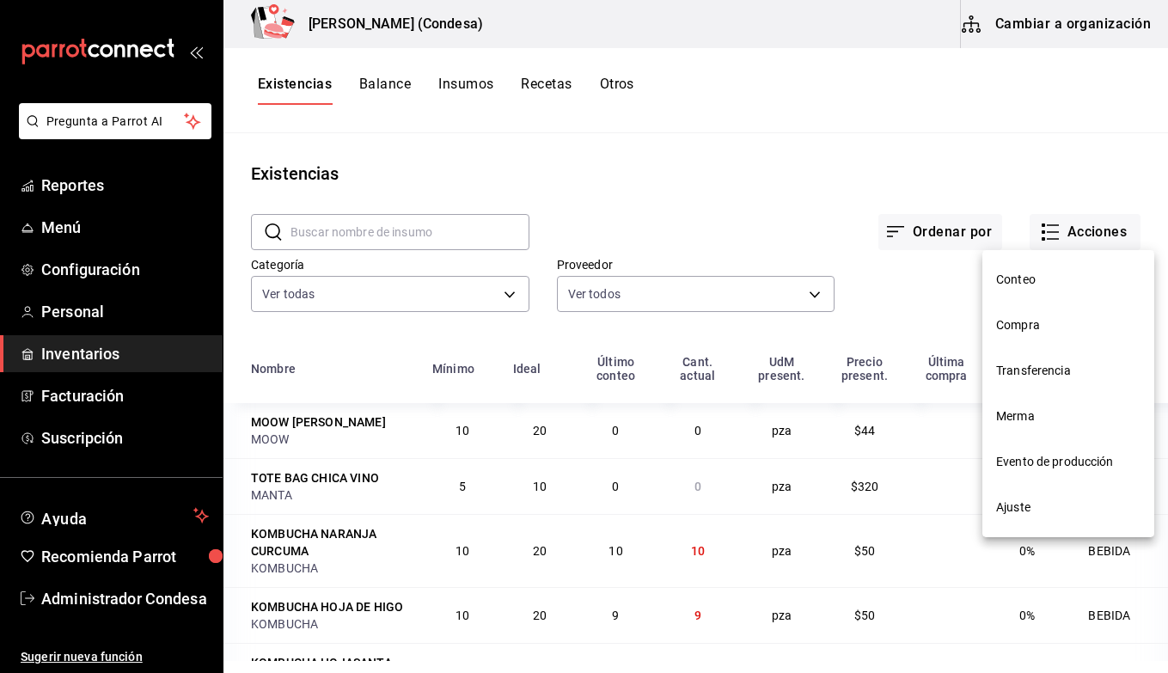
click at [1051, 322] on span "Compra" at bounding box center [1068, 325] width 144 height 18
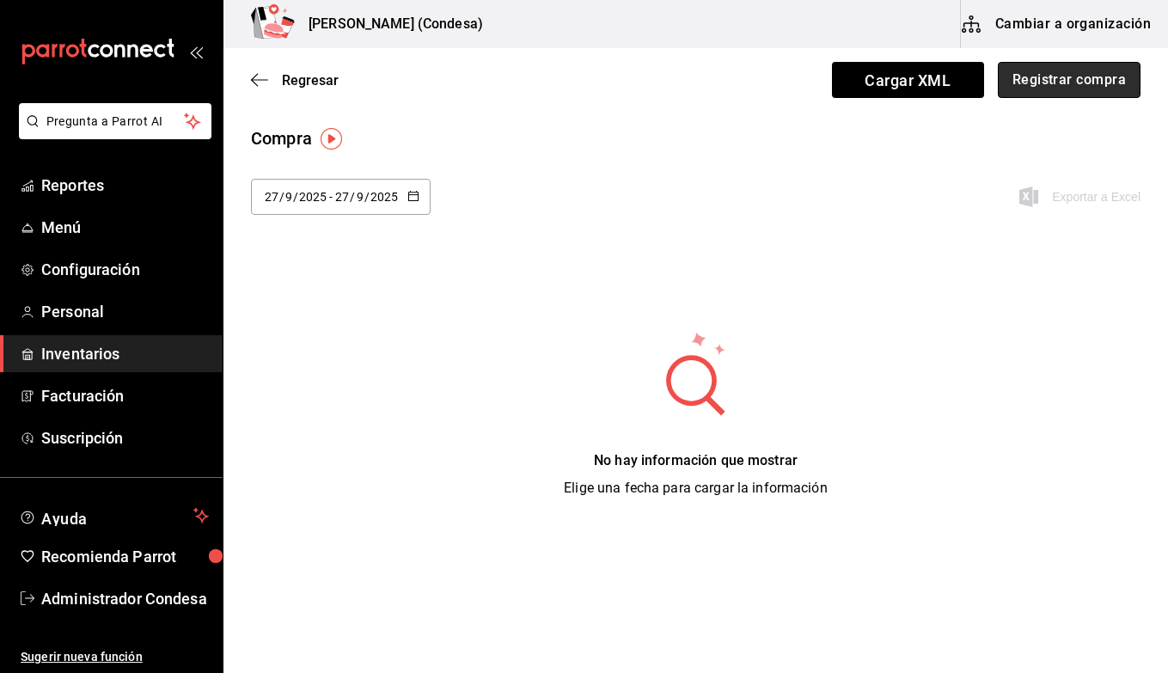
click at [1048, 77] on button "Registrar compra" at bounding box center [1069, 80] width 143 height 36
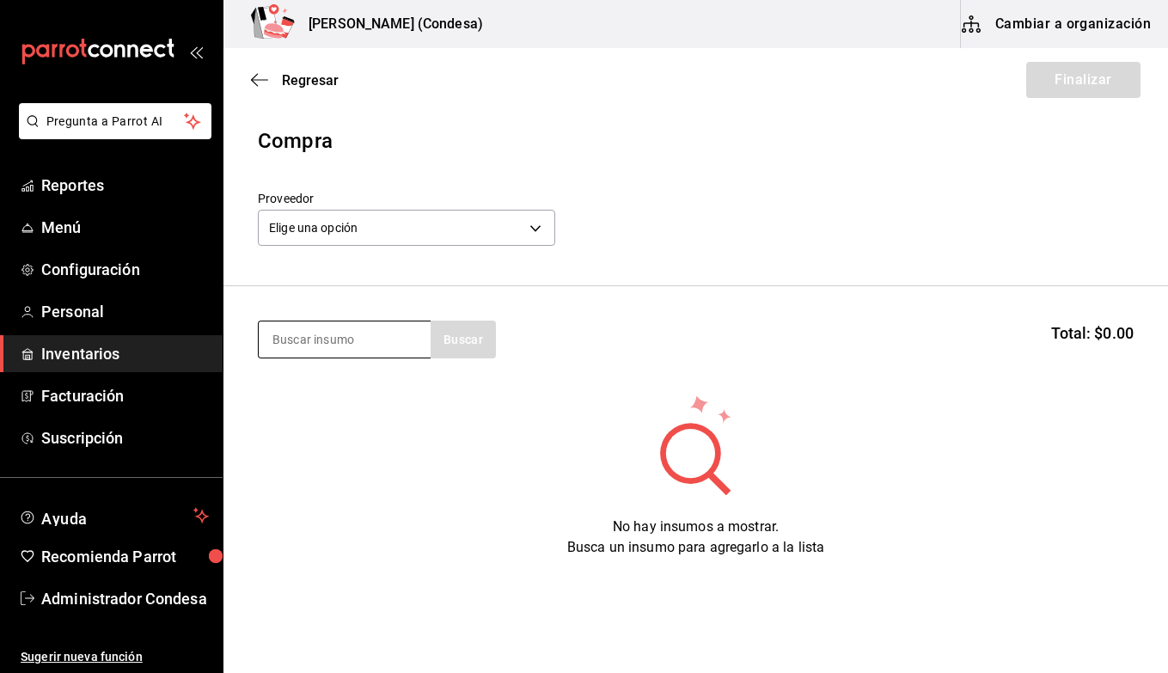
click at [325, 339] on input at bounding box center [345, 340] width 172 height 36
type input "l"
type input "base"
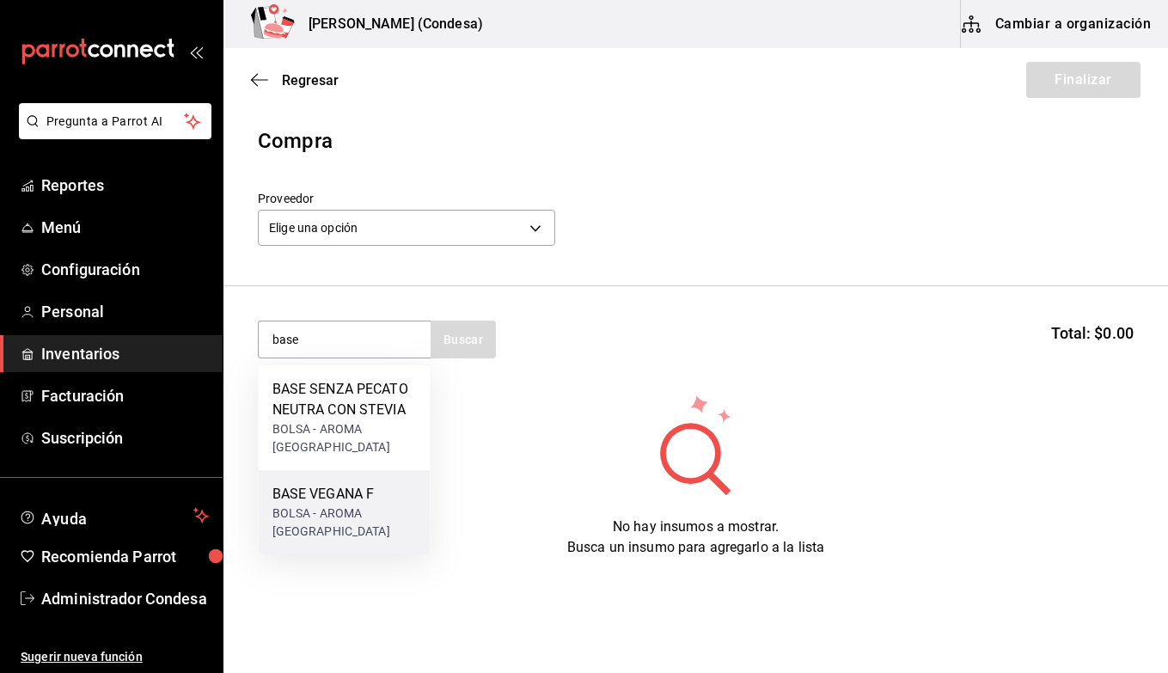
click at [339, 484] on div "BASE VEGANA F" at bounding box center [345, 494] width 144 height 21
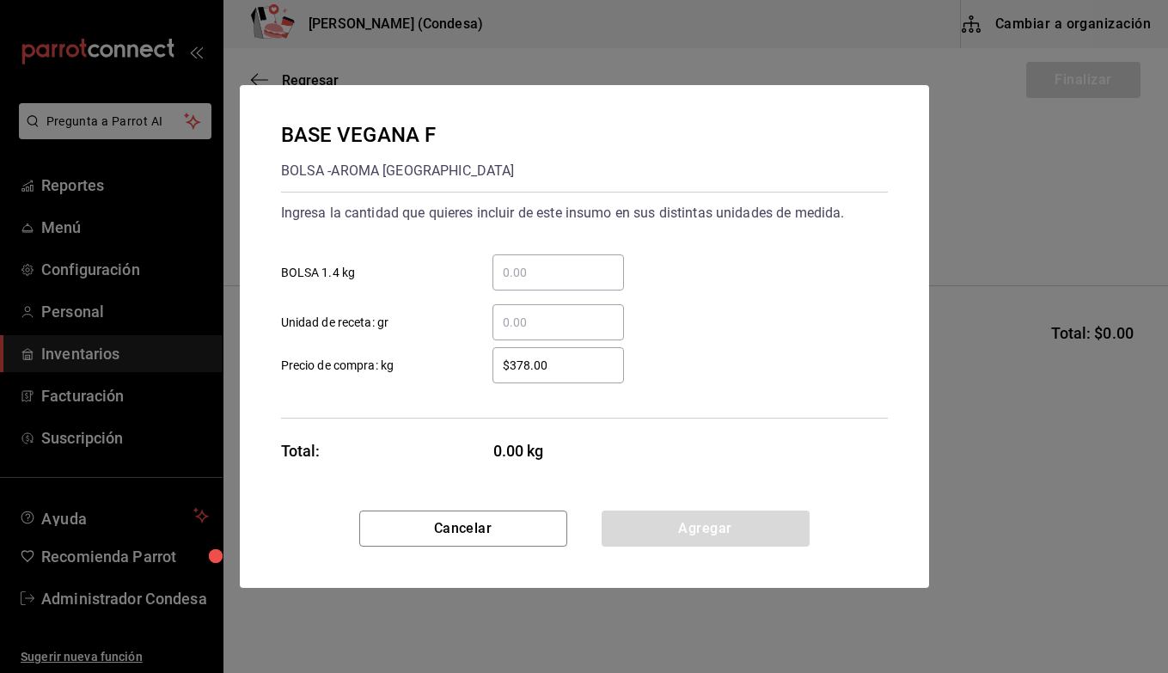
click at [519, 323] on input "​ Unidad de receta: gr" at bounding box center [559, 322] width 132 height 21
click at [671, 342] on div "$378.00 ​ Precio de compra: kg" at bounding box center [577, 359] width 621 height 50
click at [565, 318] on input "1" at bounding box center [559, 322] width 132 height 21
type input "1"
click at [511, 278] on input "​ BOLSA 1.4 kg" at bounding box center [559, 272] width 132 height 21
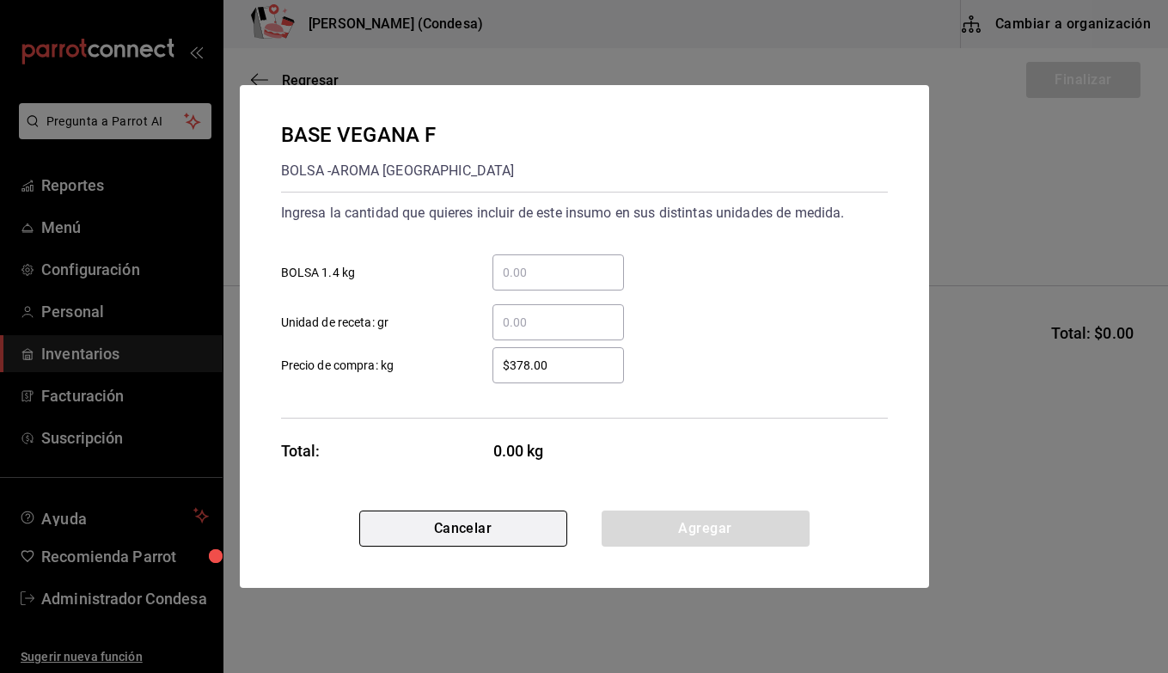
click at [448, 530] on button "Cancelar" at bounding box center [463, 529] width 208 height 36
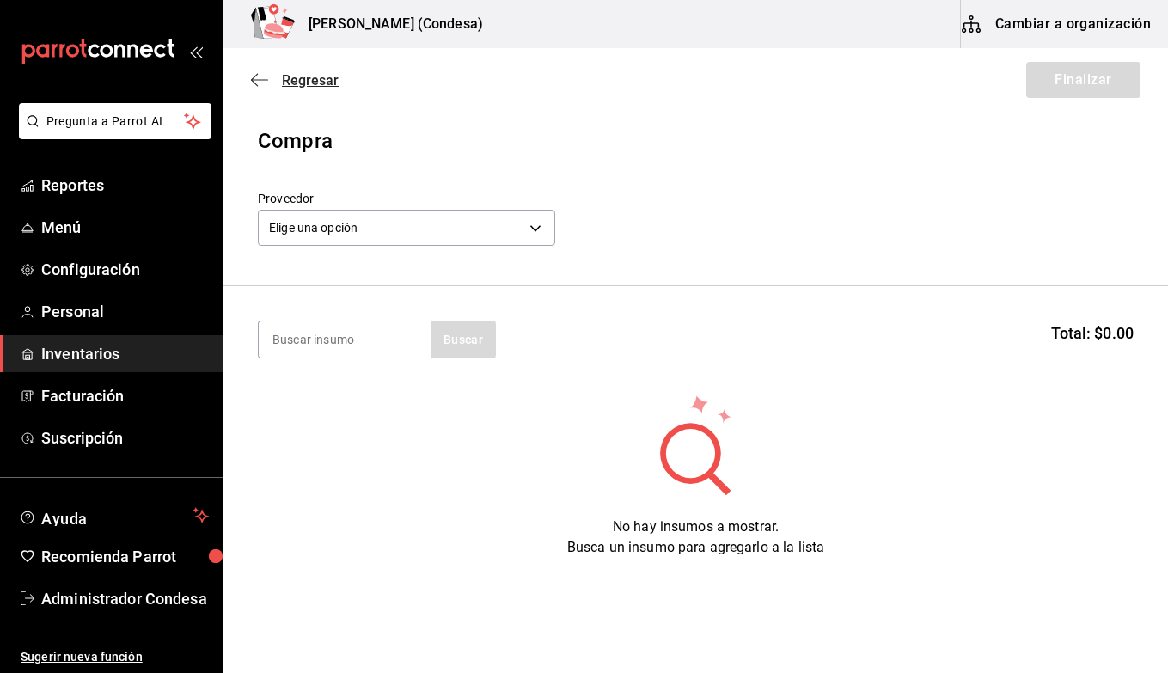
click at [286, 77] on span "Regresar" at bounding box center [310, 80] width 57 height 16
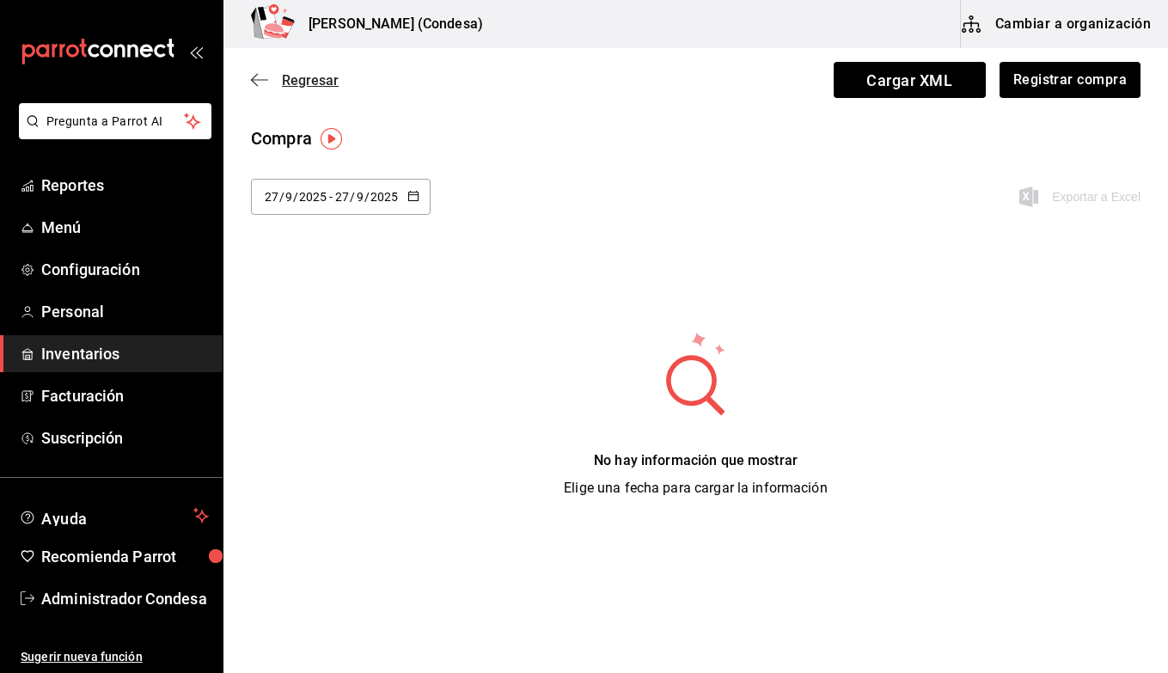
click at [302, 77] on span "Regresar" at bounding box center [310, 80] width 57 height 16
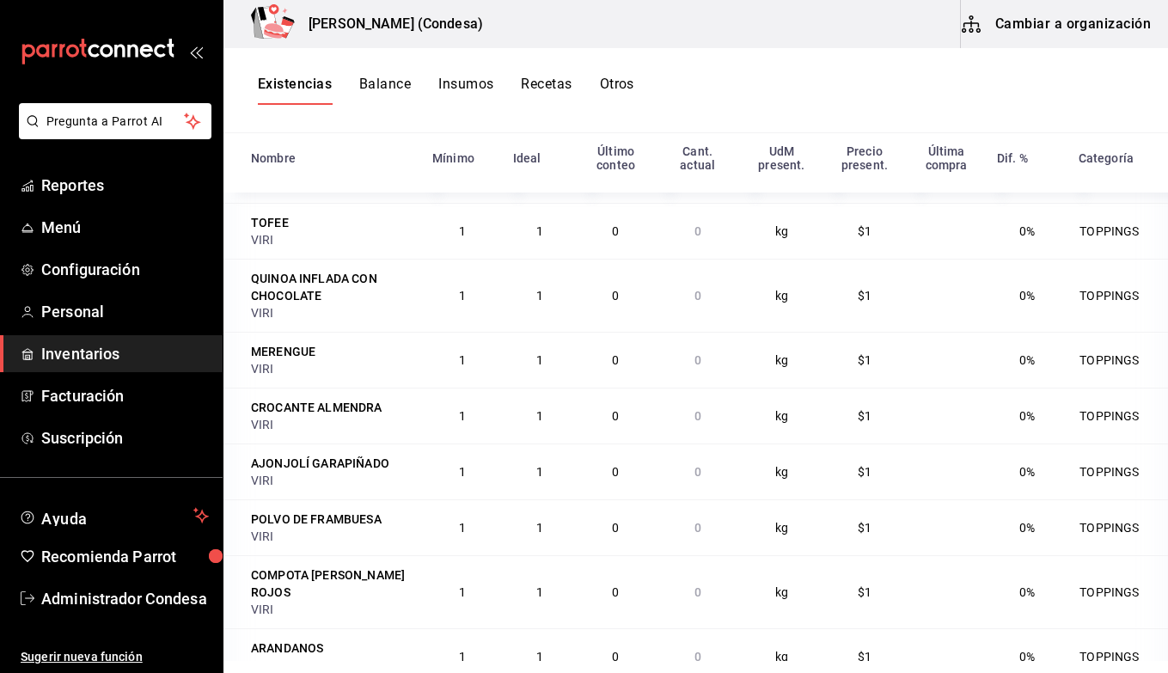
scroll to position [211, 0]
